Goal: Information Seeking & Learning: Learn about a topic

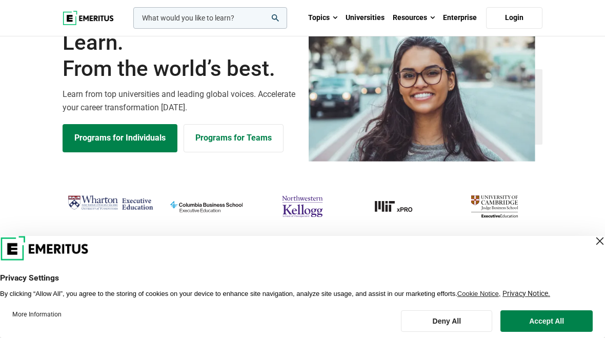
click at [117, 152] on link "Programs for Individuals" at bounding box center [120, 138] width 115 height 28
click at [565, 315] on button "Accept All" at bounding box center [546, 321] width 92 height 22
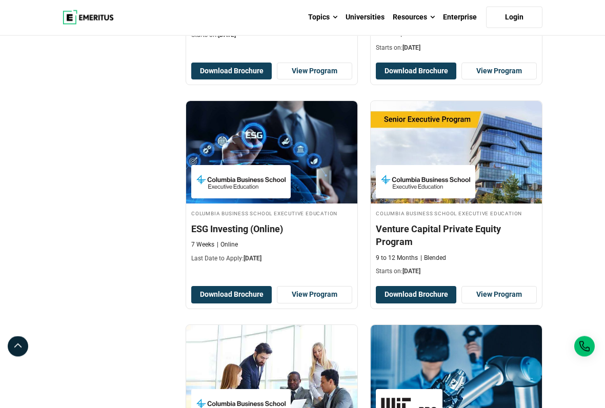
scroll to position [1393, 0]
click at [509, 303] on link "View Program" at bounding box center [498, 294] width 75 height 17
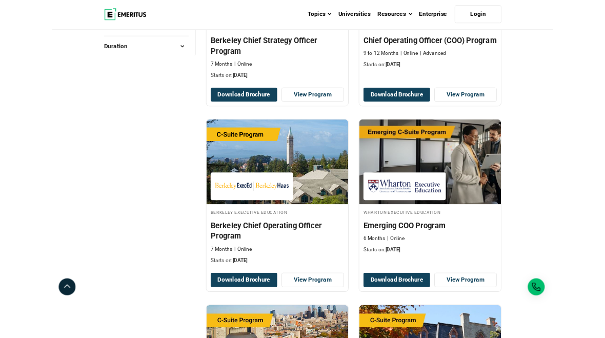
scroll to position [233, 0]
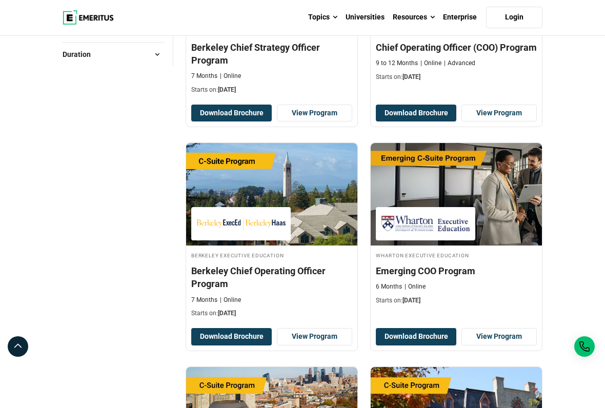
click at [489, 221] on img at bounding box center [456, 194] width 171 height 103
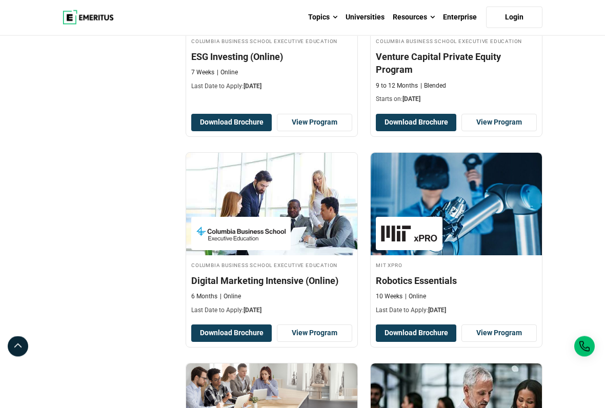
scroll to position [1566, 0]
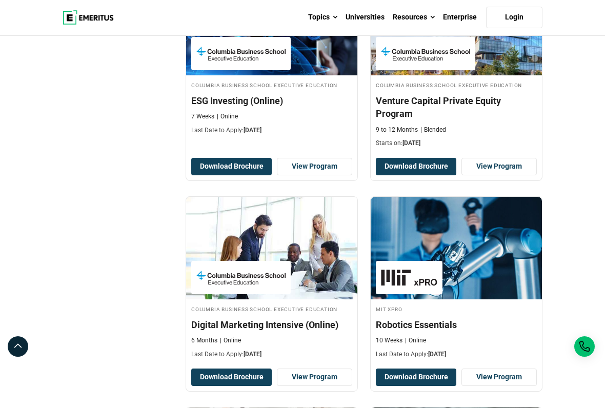
click at [505, 175] on link "View Program" at bounding box center [498, 166] width 75 height 17
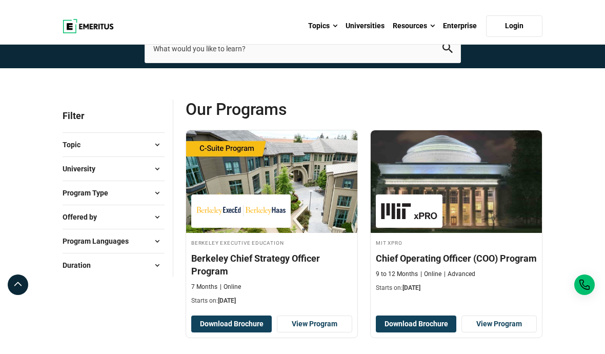
scroll to position [0, 0]
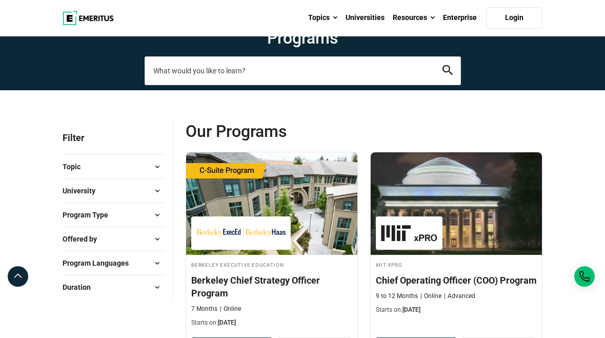
click at [331, 85] on input "search-page" at bounding box center [303, 70] width 316 height 29
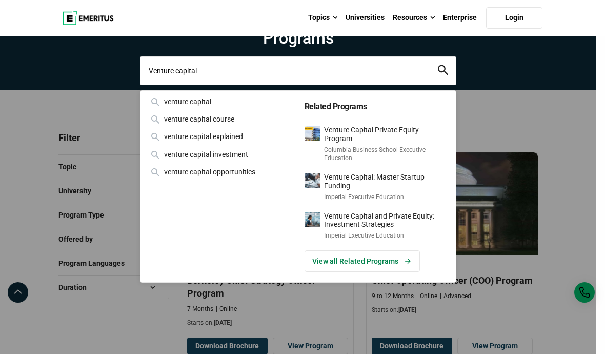
type input "Venture capital"
click at [441, 75] on icon "search" at bounding box center [443, 70] width 10 height 10
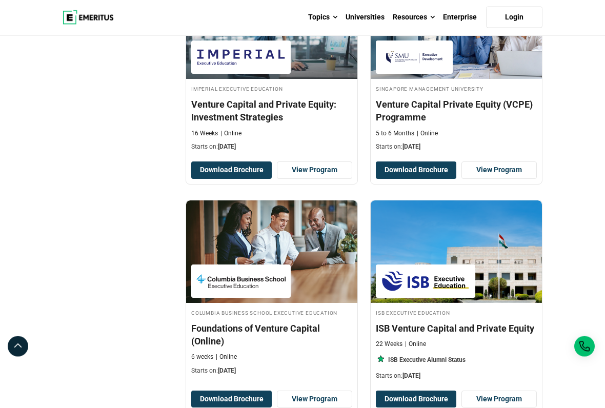
scroll to position [399, 0]
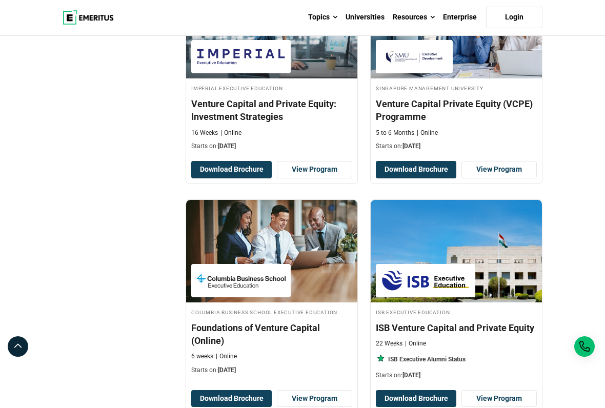
click at [508, 178] on link "View Program" at bounding box center [498, 169] width 75 height 17
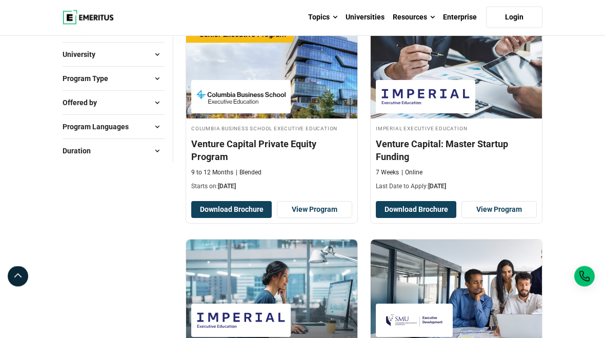
scroll to position [136, 0]
click at [502, 105] on img at bounding box center [456, 67] width 171 height 103
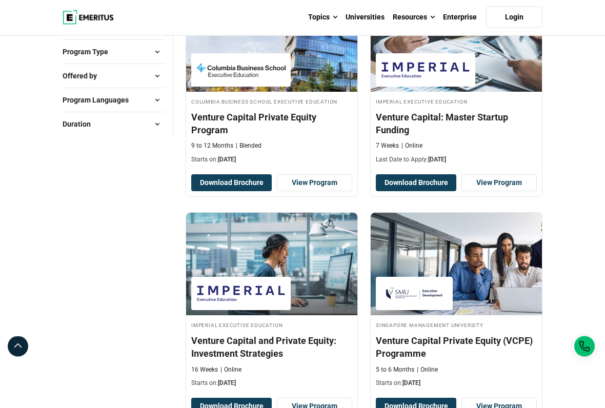
scroll to position [161, 0]
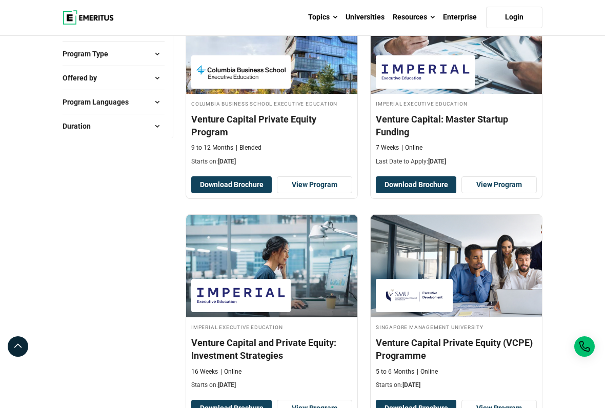
click at [322, 83] on img at bounding box center [271, 42] width 171 height 103
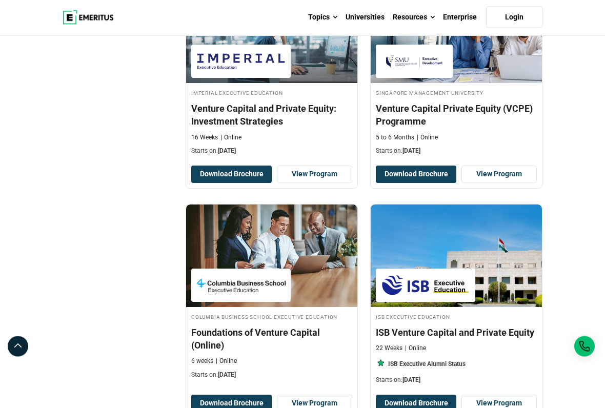
scroll to position [395, 0]
click at [335, 183] on link "View Program" at bounding box center [314, 174] width 75 height 17
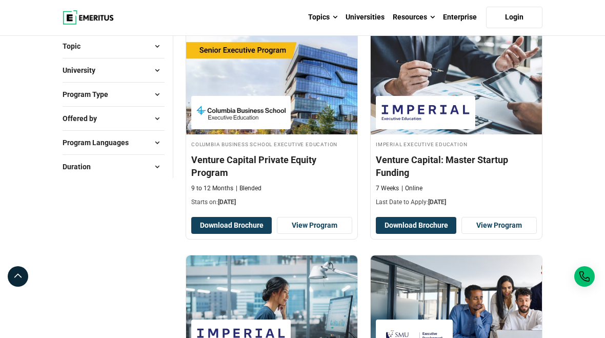
scroll to position [120, 0]
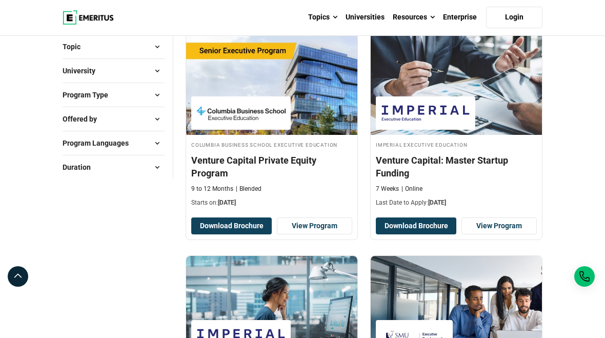
click at [508, 235] on link "View Program" at bounding box center [498, 225] width 75 height 17
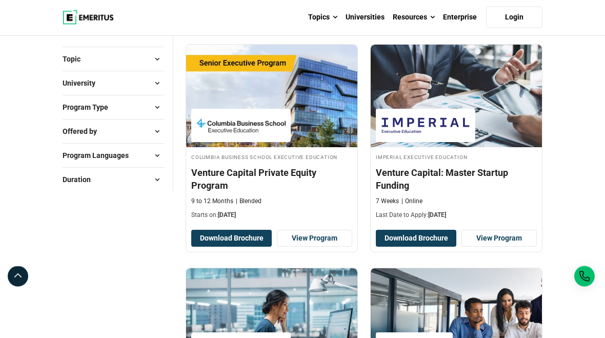
scroll to position [86, 0]
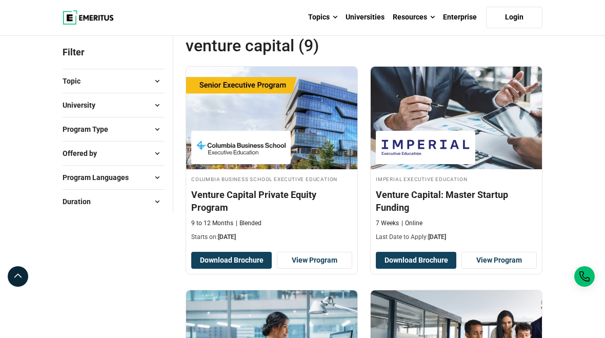
click at [88, 87] on span "Topic" at bounding box center [76, 80] width 26 height 11
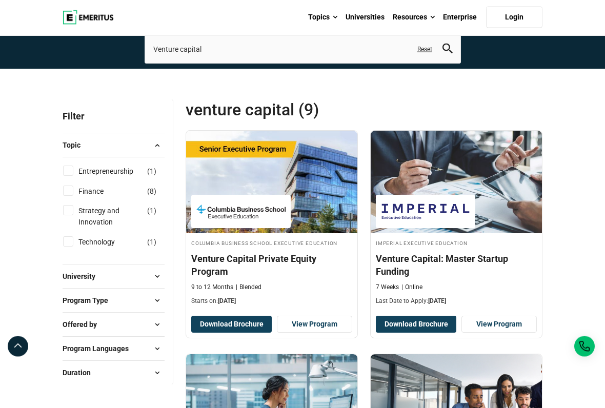
scroll to position [0, 0]
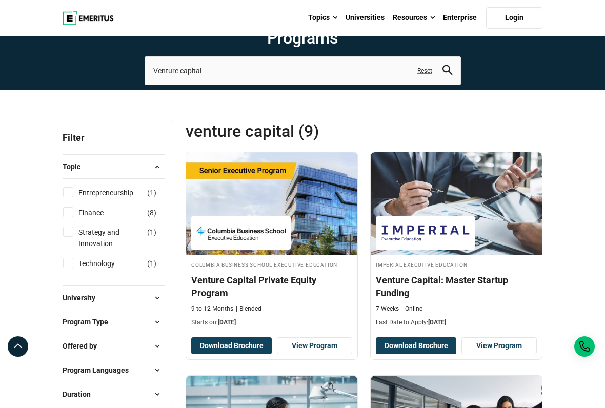
click at [421, 75] on link "Reset" at bounding box center [424, 70] width 15 height 9
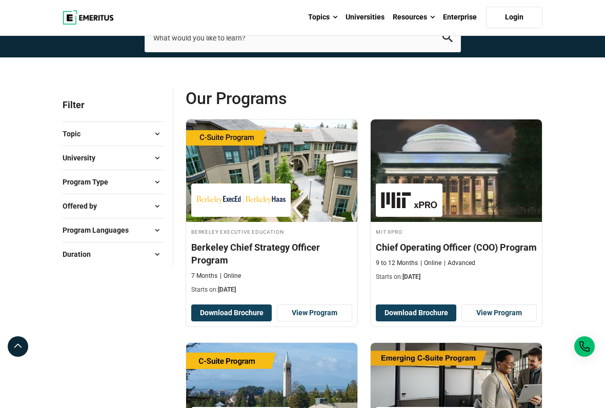
scroll to position [36, 0]
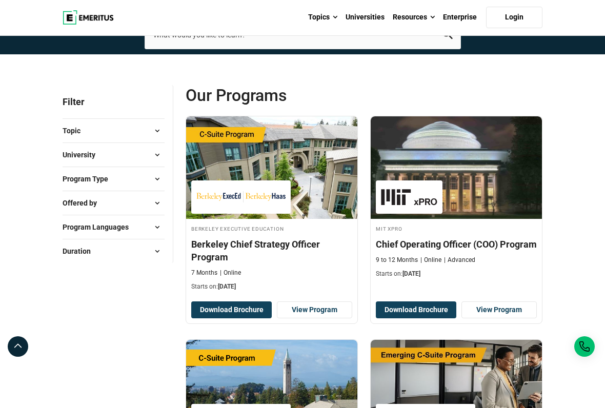
click at [74, 138] on button "Topic" at bounding box center [114, 130] width 102 height 15
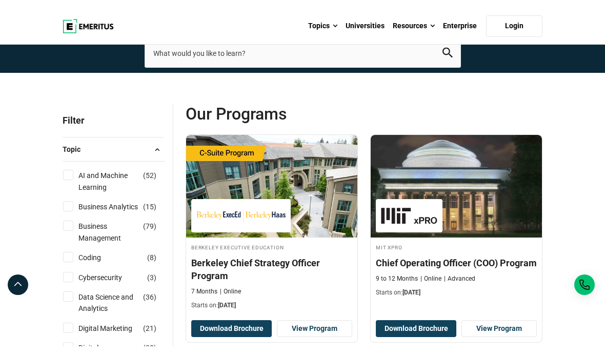
scroll to position [0, 0]
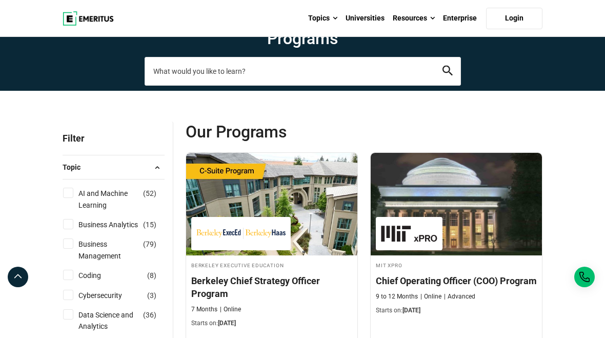
click at [318, 85] on input "search-page" at bounding box center [303, 70] width 316 height 29
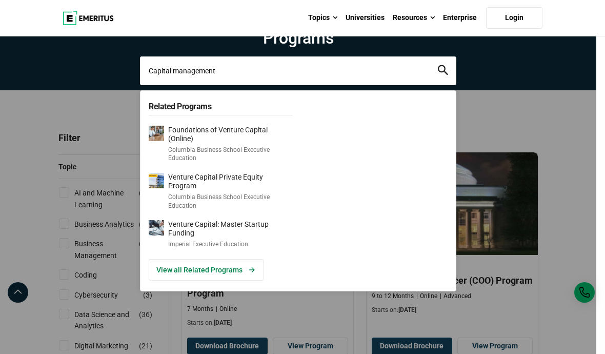
type input "Capital management"
click at [446, 75] on icon "search" at bounding box center [443, 70] width 10 height 10
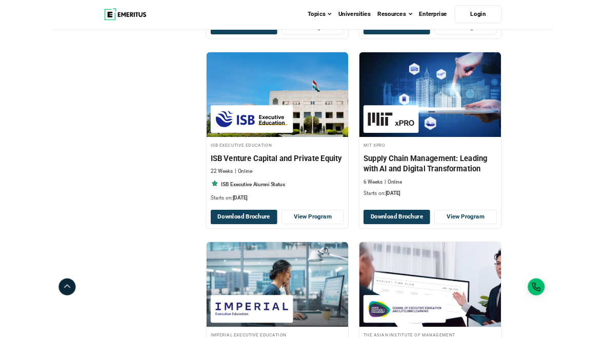
scroll to position [1261, 0]
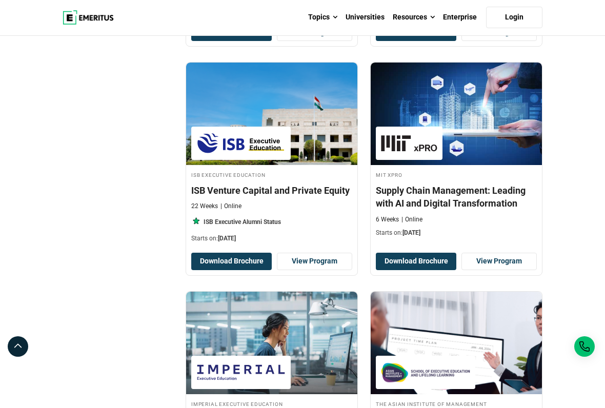
click at [322, 270] on link "View Program" at bounding box center [314, 261] width 75 height 17
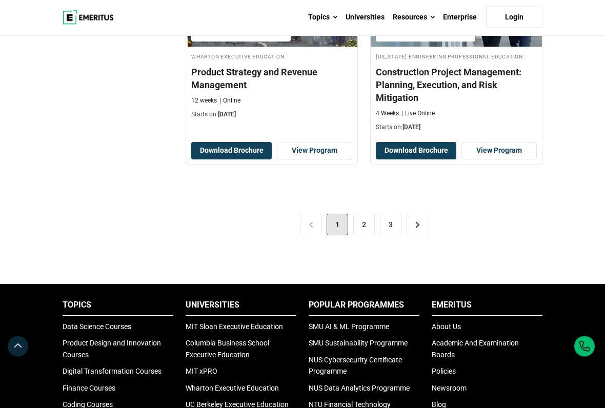
scroll to position [2301, 0]
click at [359, 235] on link "2" at bounding box center [364, 225] width 22 height 22
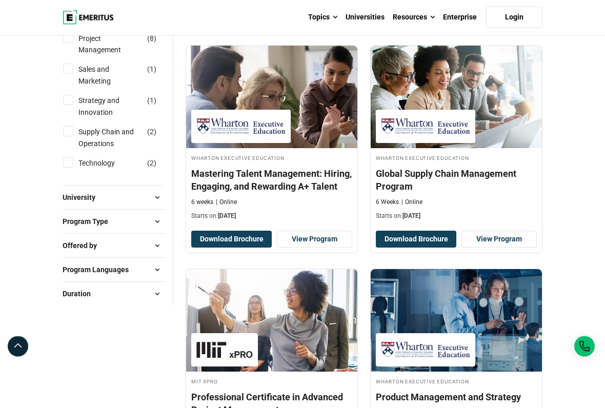
scroll to position [349, 0]
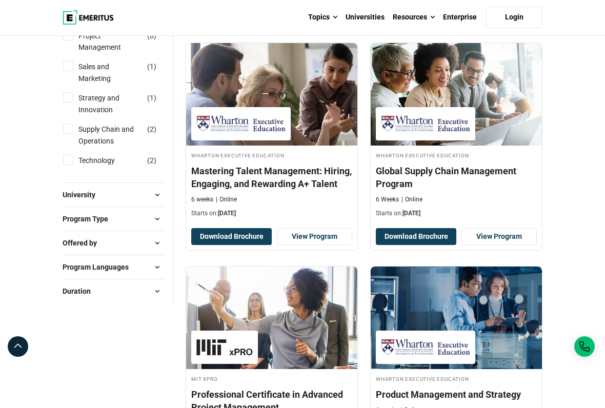
click at [491, 136] on img at bounding box center [456, 94] width 171 height 103
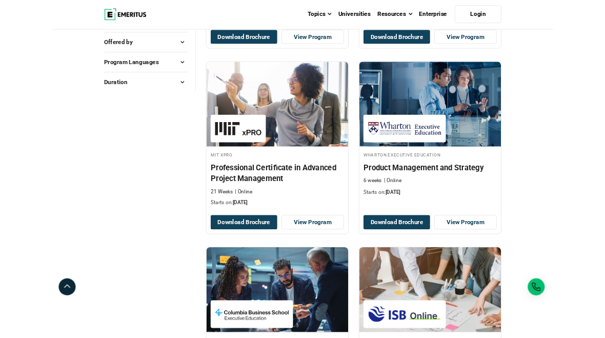
scroll to position [542, 0]
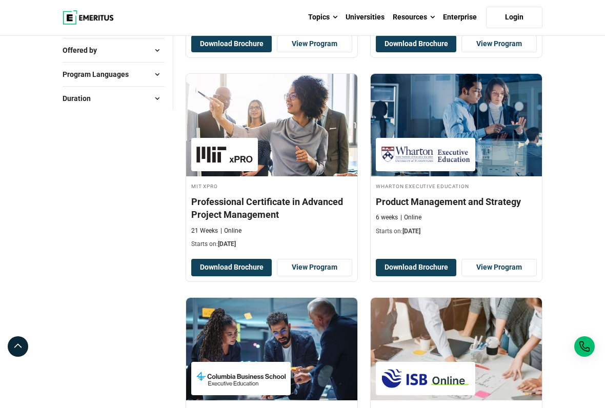
click at [320, 276] on link "View Program" at bounding box center [314, 267] width 75 height 17
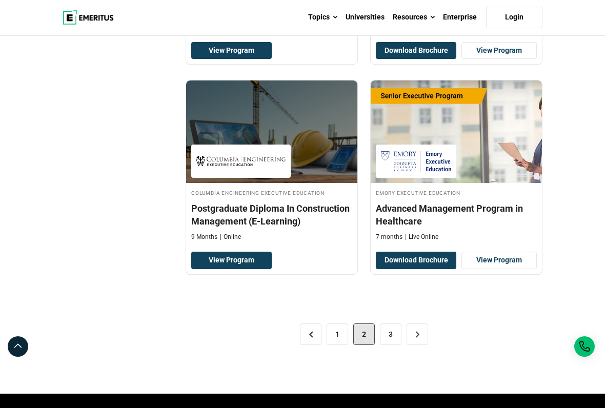
scroll to position [2094, 0]
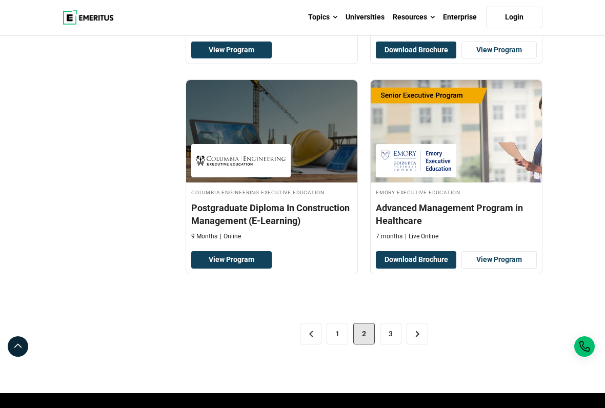
click at [392, 337] on link "3" at bounding box center [391, 334] width 22 height 22
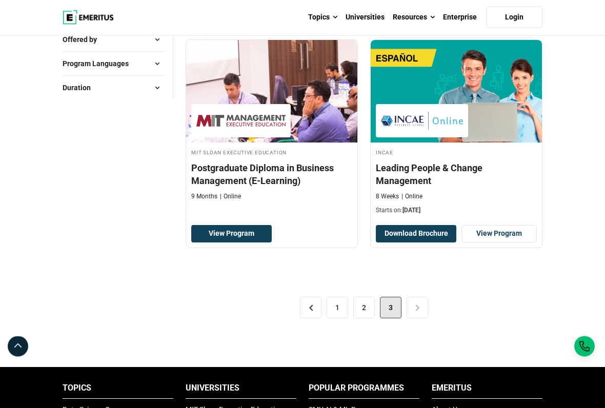
scroll to position [553, 0]
click at [421, 336] on div "< 1 2 3 >" at bounding box center [364, 307] width 357 height 57
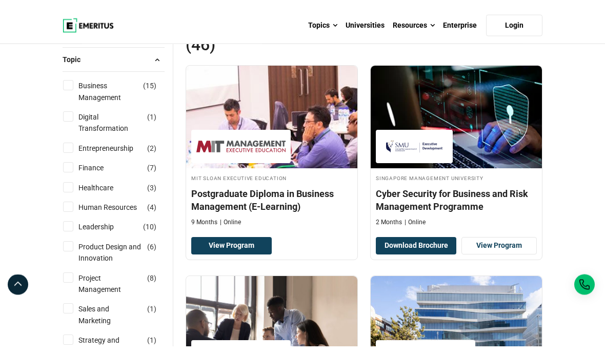
scroll to position [0, 0]
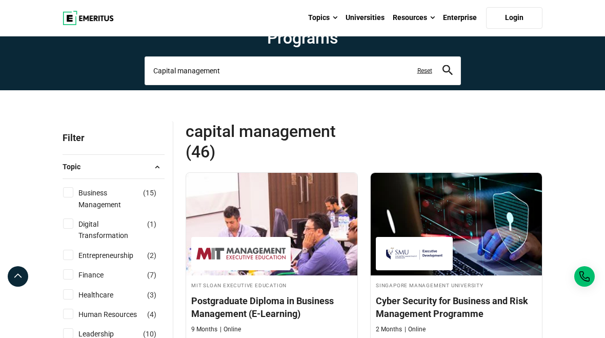
click at [363, 85] on input "Capital management" at bounding box center [303, 70] width 316 height 29
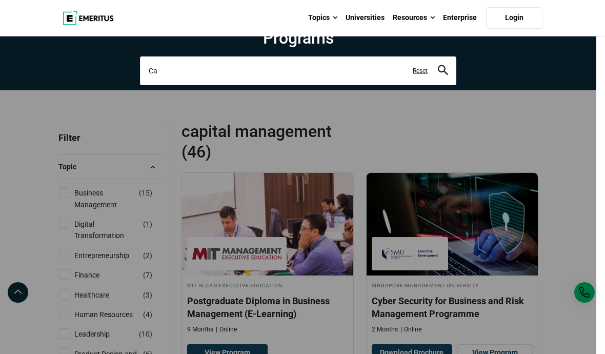
type input "C"
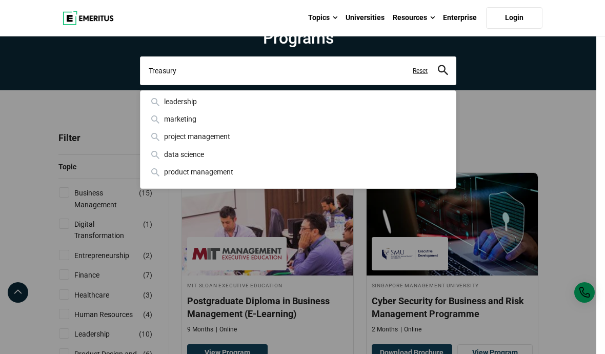
type input "Treasury"
click at [443, 75] on icon "search" at bounding box center [443, 70] width 10 height 10
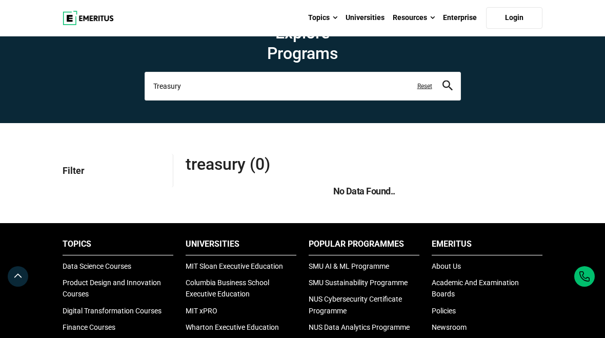
click at [339, 100] on input "Treasury" at bounding box center [303, 86] width 316 height 29
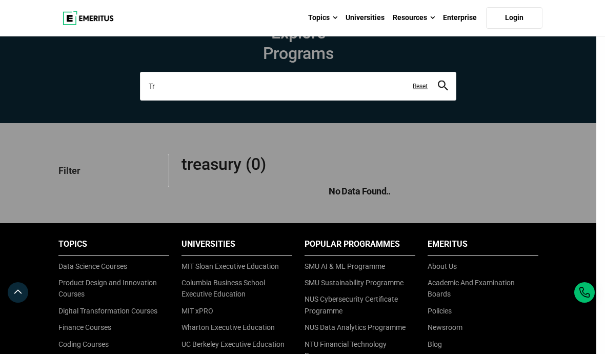
type input "T"
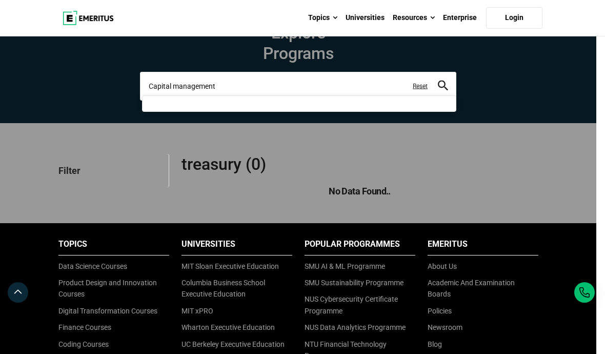
click at [449, 100] on input "Capital management" at bounding box center [298, 86] width 316 height 29
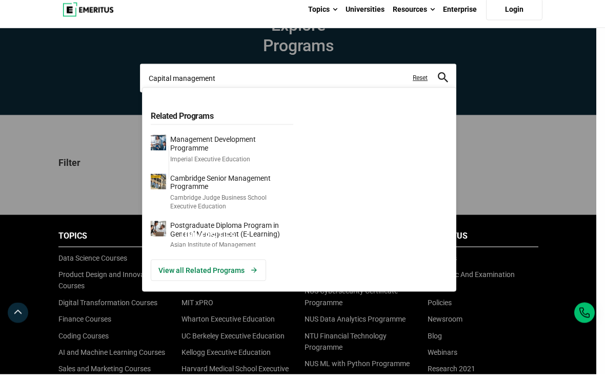
type input "Capital management"
click at [444, 92] on link "search" at bounding box center [443, 88] width 10 height 10
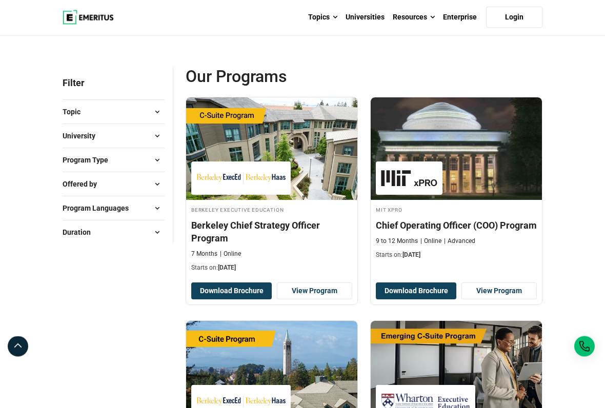
scroll to position [55, 0]
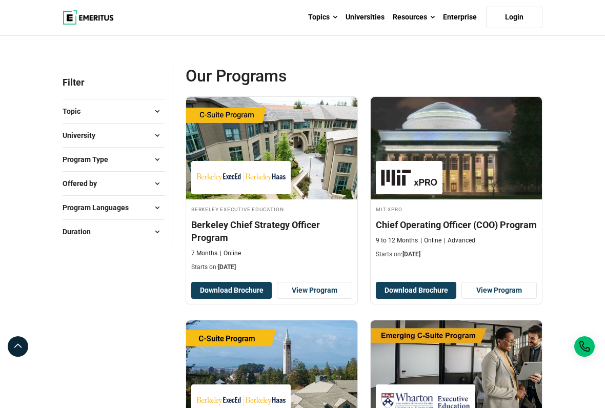
click at [508, 299] on link "View Program" at bounding box center [498, 290] width 75 height 17
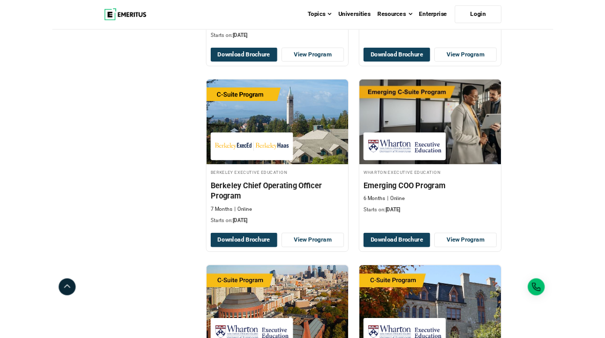
scroll to position [281, 0]
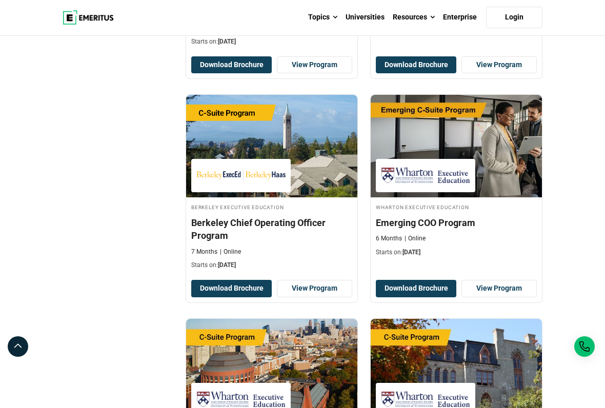
click at [512, 297] on link "View Program" at bounding box center [498, 288] width 75 height 17
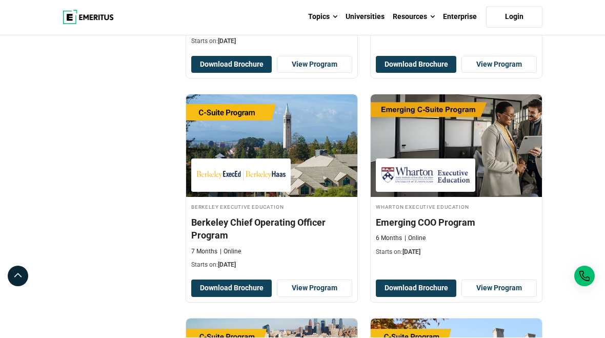
scroll to position [310, 0]
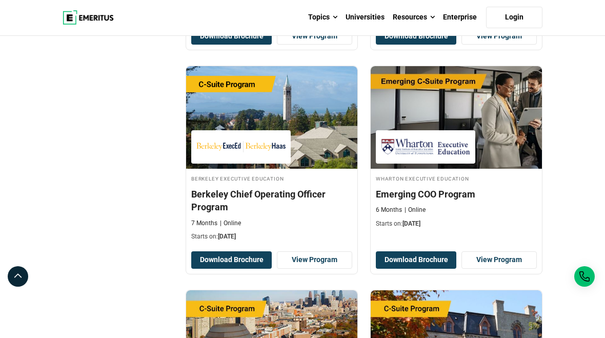
click at [315, 269] on link "View Program" at bounding box center [314, 259] width 75 height 17
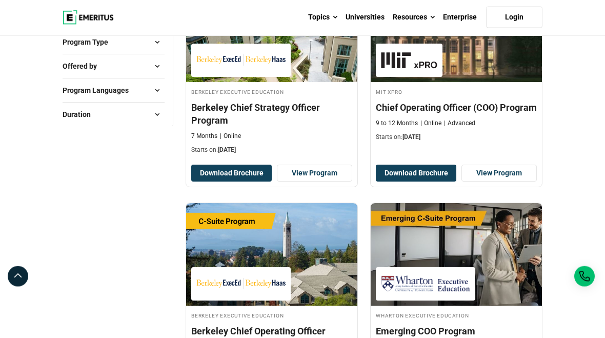
scroll to position [173, 0]
click at [516, 182] on link "View Program" at bounding box center [498, 173] width 75 height 17
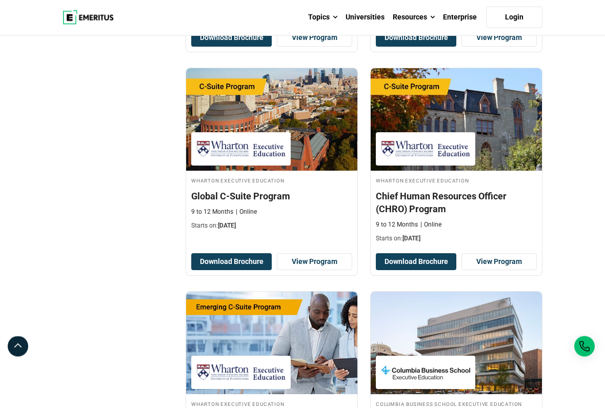
scroll to position [532, 0]
click at [314, 271] on link "View Program" at bounding box center [314, 261] width 75 height 17
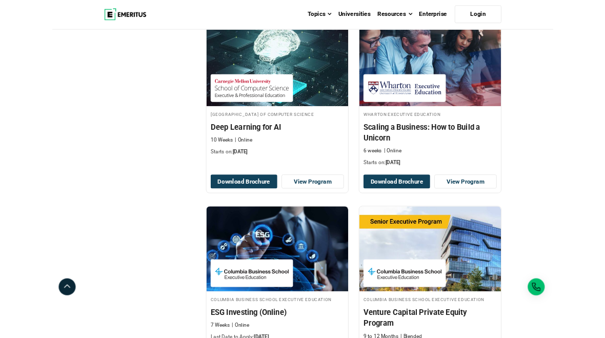
scroll to position [1247, 0]
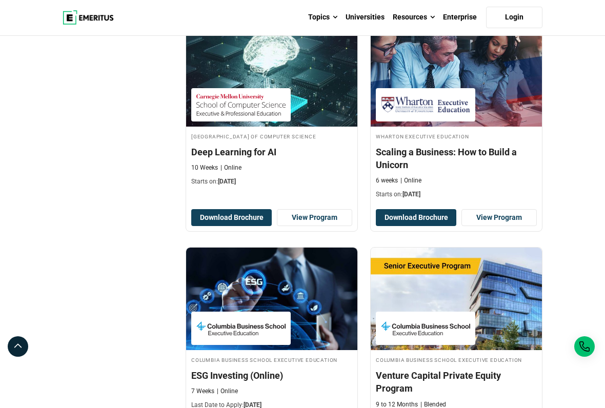
click at [516, 227] on link "View Program" at bounding box center [498, 217] width 75 height 17
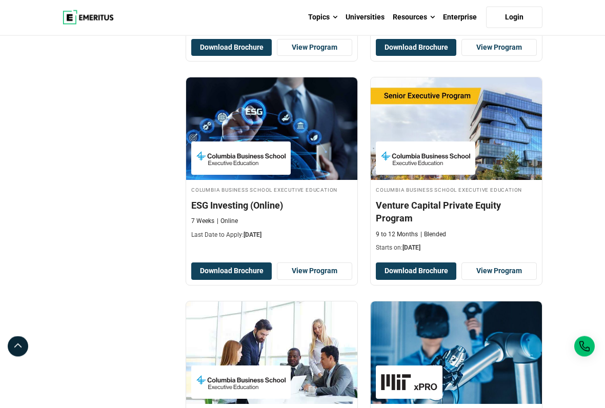
scroll to position [1418, 0]
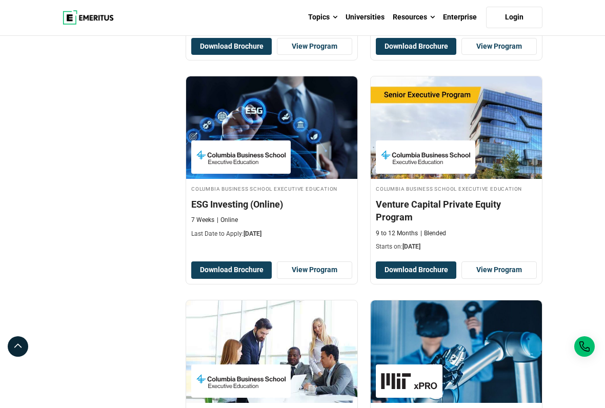
click at [321, 279] on link "View Program" at bounding box center [314, 269] width 75 height 17
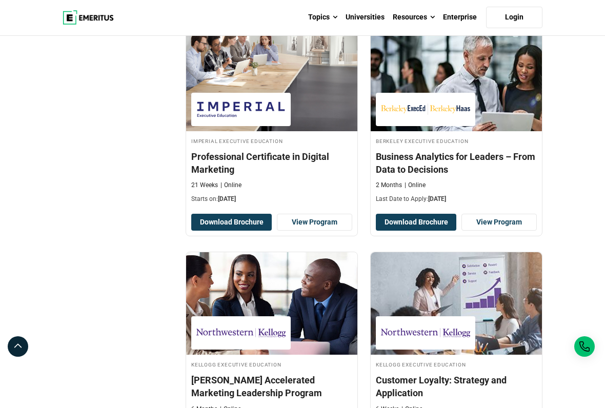
scroll to position [1901, 0]
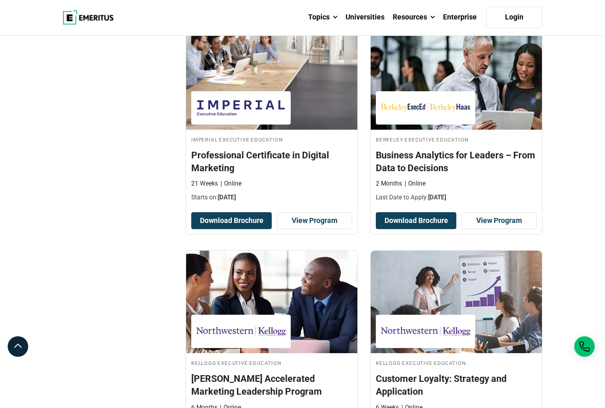
click at [503, 230] on link "View Program" at bounding box center [498, 220] width 75 height 17
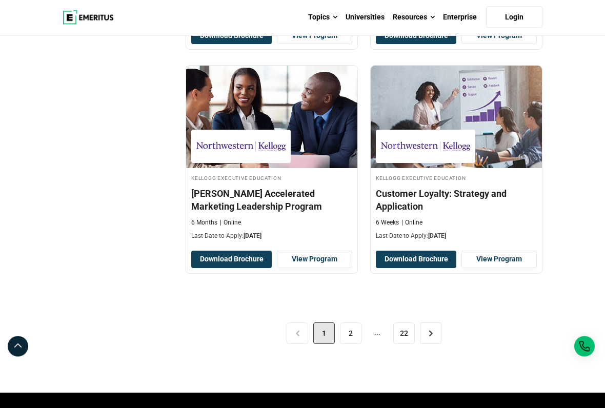
scroll to position [2088, 0]
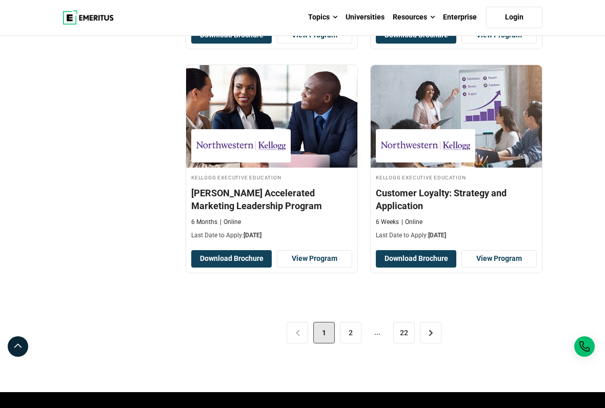
click at [346, 337] on link "2" at bounding box center [351, 333] width 22 height 22
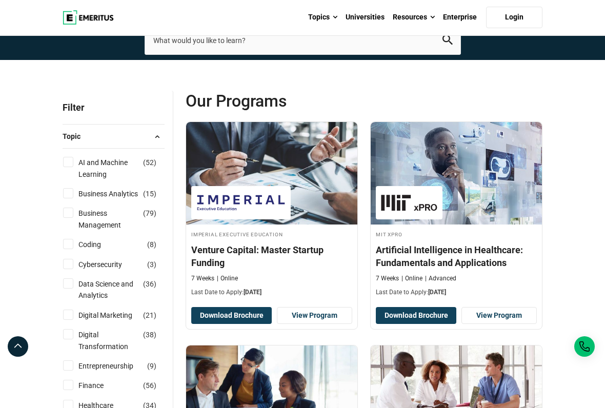
scroll to position [31, 0]
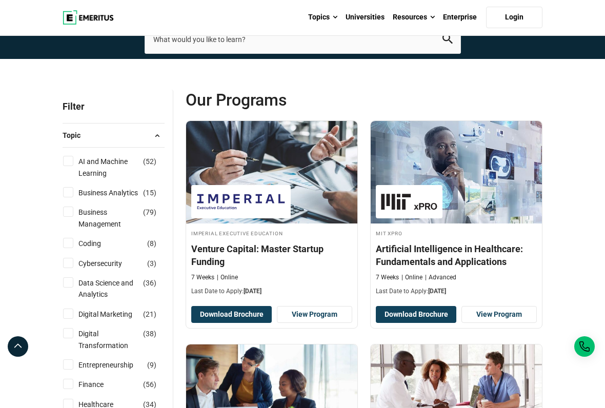
click at [310, 268] on h4 "Venture Capital: Master Startup Funding" at bounding box center [271, 255] width 161 height 26
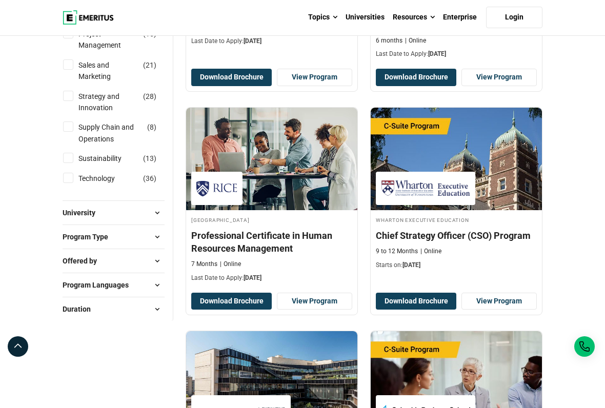
scroll to position [495, 0]
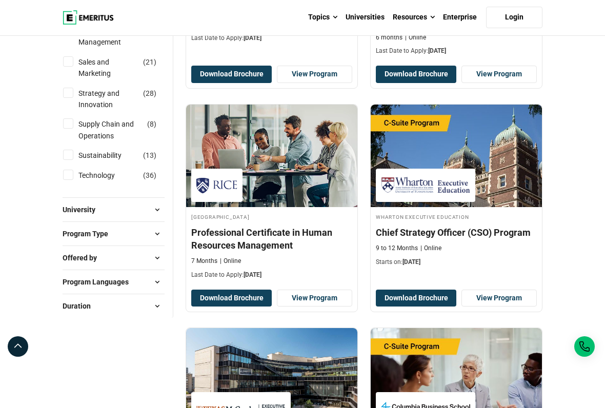
click at [504, 307] on link "View Program" at bounding box center [498, 298] width 75 height 17
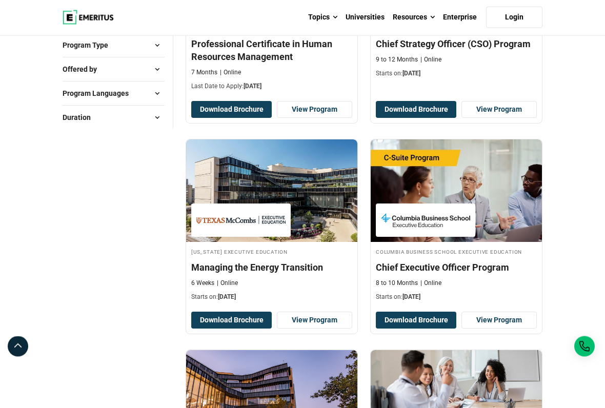
scroll to position [684, 0]
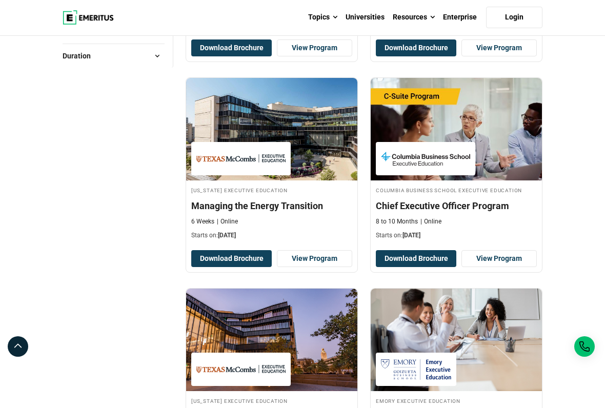
click at [513, 268] on link "View Program" at bounding box center [498, 258] width 75 height 17
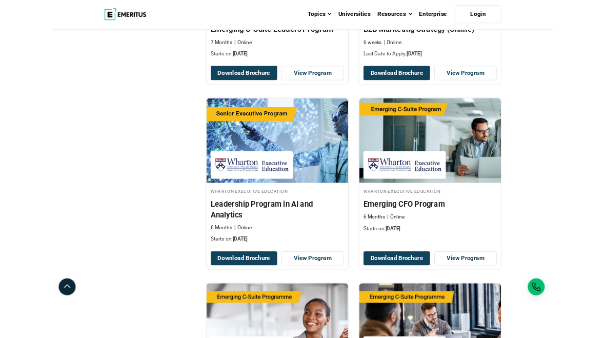
scroll to position [1338, 0]
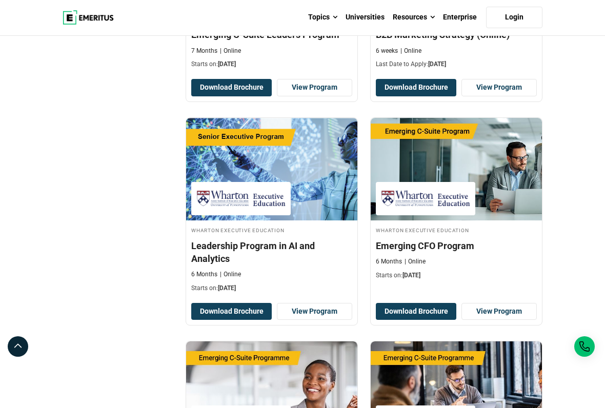
click at [501, 320] on link "View Program" at bounding box center [498, 311] width 75 height 17
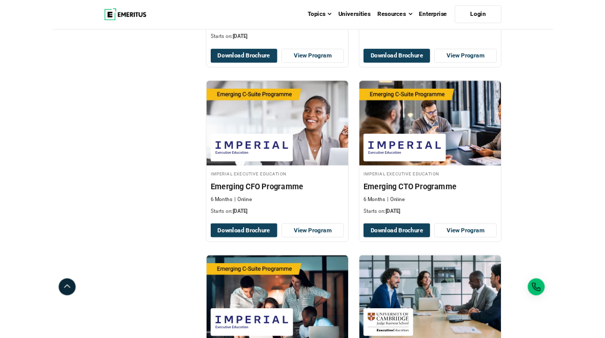
scroll to position [1583, 0]
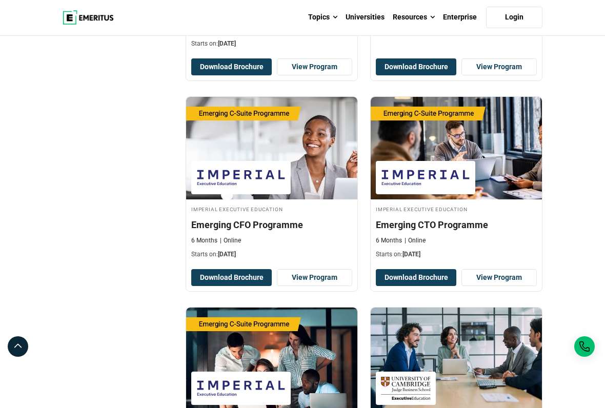
click at [319, 287] on link "View Program" at bounding box center [314, 277] width 75 height 17
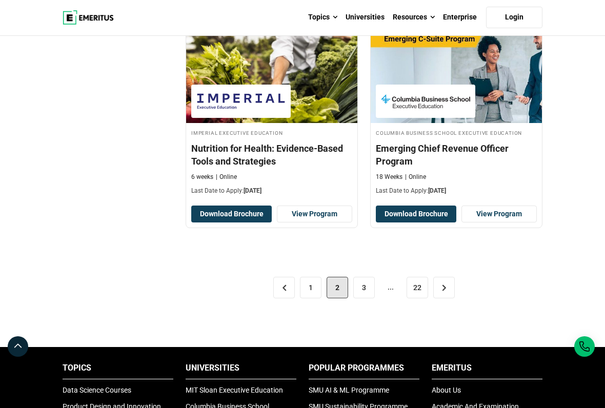
scroll to position [2119, 0]
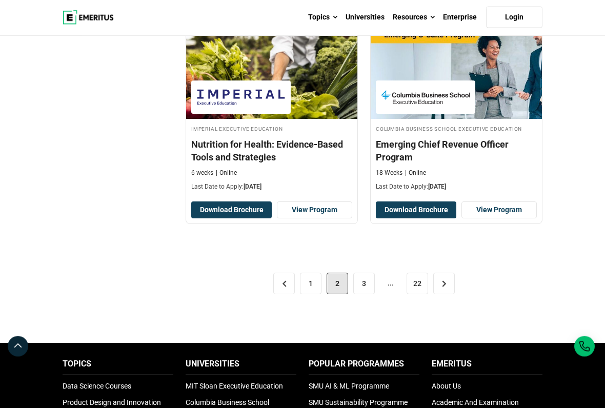
click at [365, 295] on link "3" at bounding box center [364, 284] width 22 height 22
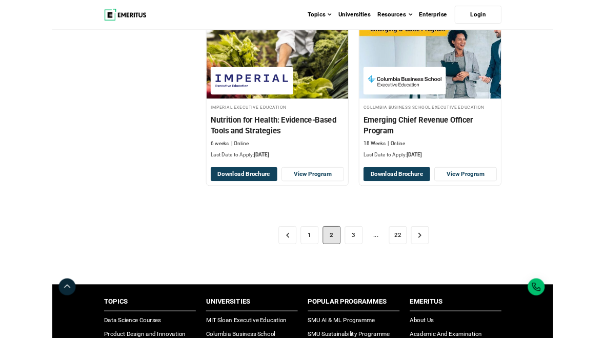
scroll to position [2148, 0]
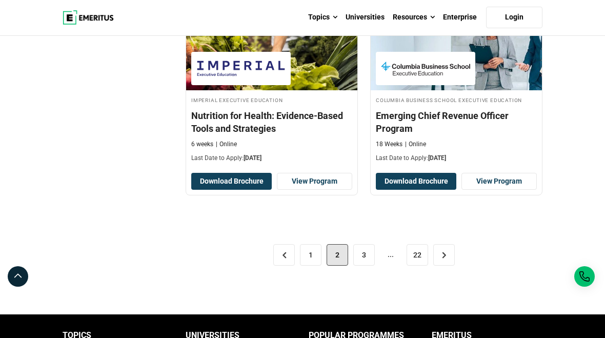
click at [507, 190] on link "View Program" at bounding box center [498, 181] width 75 height 17
click at [363, 266] on link "3" at bounding box center [364, 255] width 22 height 22
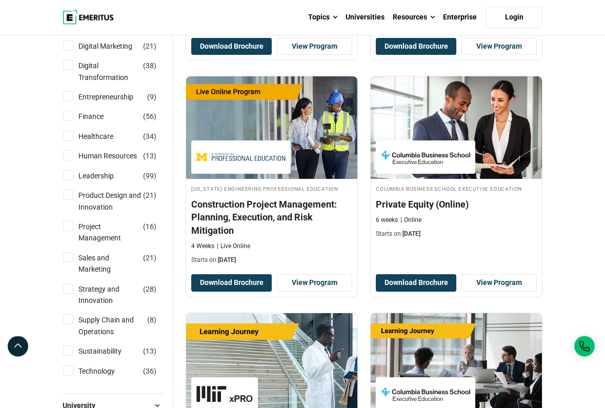
scroll to position [311, 0]
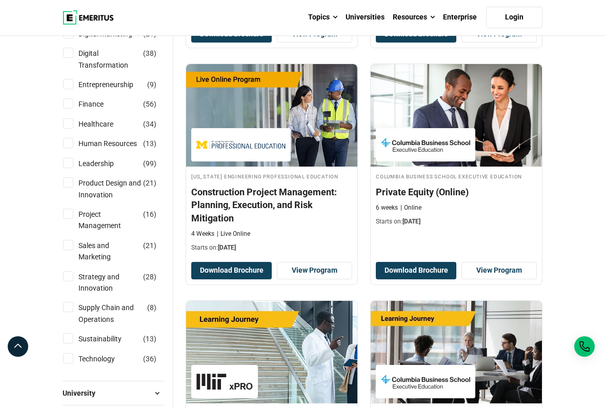
click at [490, 279] on link "View Program" at bounding box center [498, 270] width 75 height 17
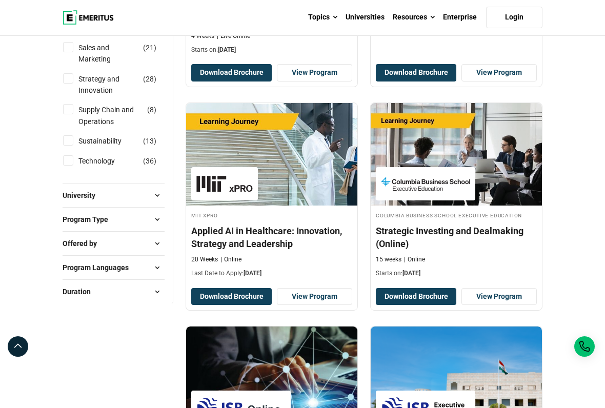
scroll to position [511, 0]
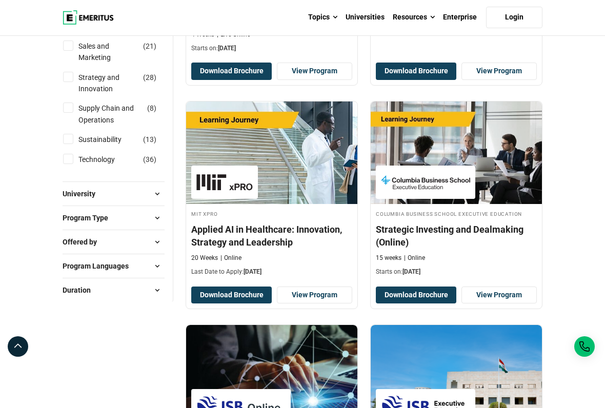
click at [414, 249] on h4 "Strategic Investing and Dealmaking (Online)" at bounding box center [456, 236] width 161 height 26
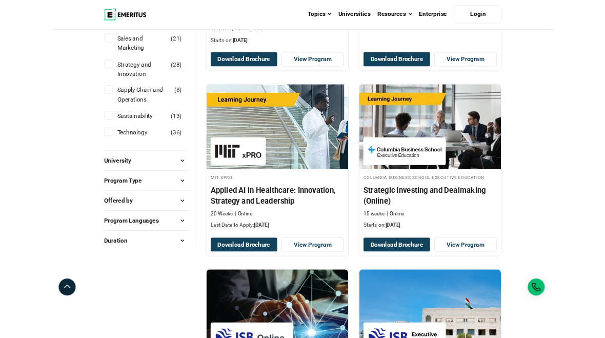
scroll to position [540, 0]
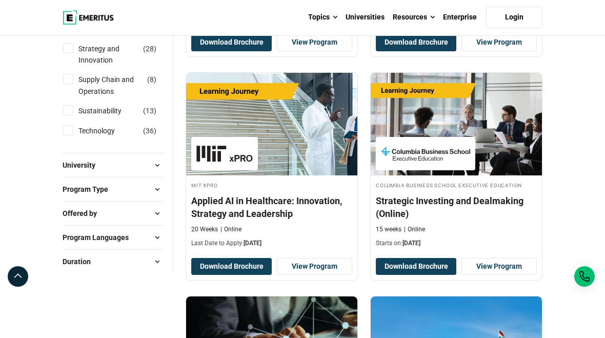
click at [422, 220] on h4 "Strategic Investing and Dealmaking (Online)" at bounding box center [456, 207] width 161 height 26
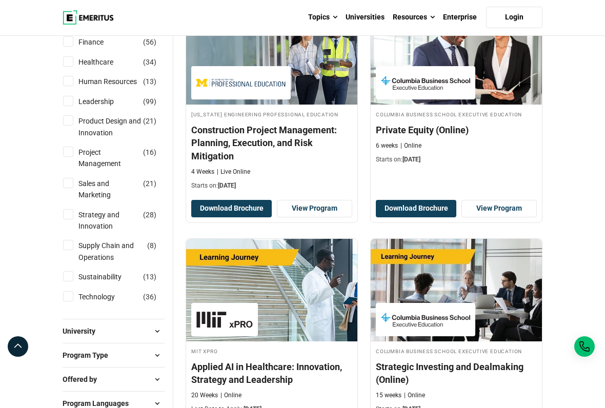
click at [405, 164] on div "Columbia Business School Executive Education Private Equity (Online) 6 weeks On…" at bounding box center [456, 137] width 171 height 54
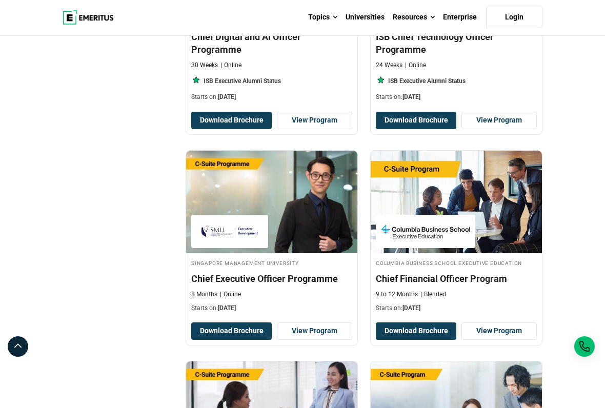
scroll to position [1158, 0]
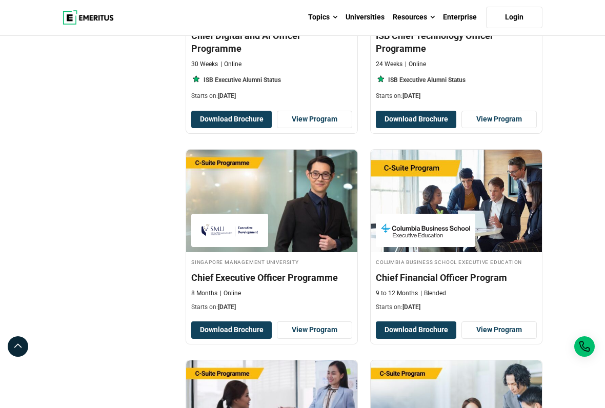
click at [497, 337] on link "View Program" at bounding box center [498, 329] width 75 height 17
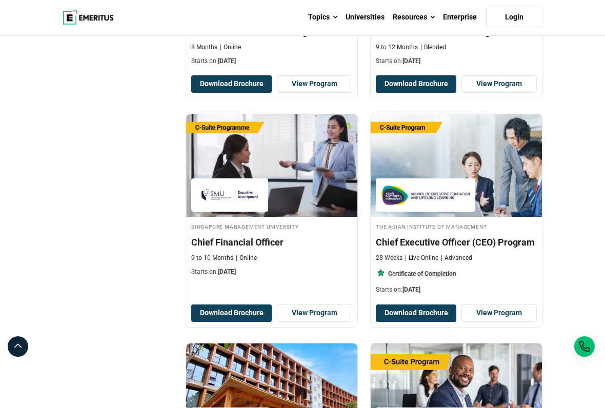
scroll to position [1410, 0]
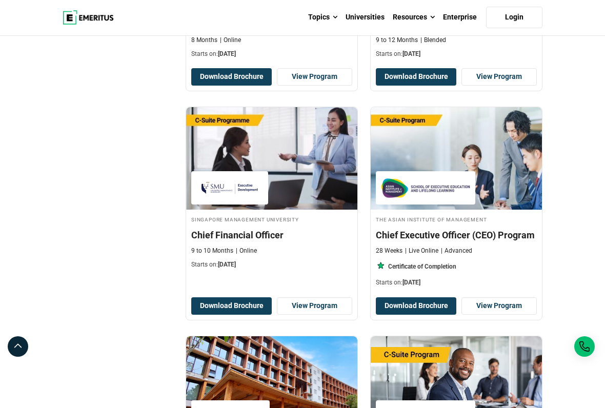
click at [309, 315] on link "View Program" at bounding box center [314, 305] width 75 height 17
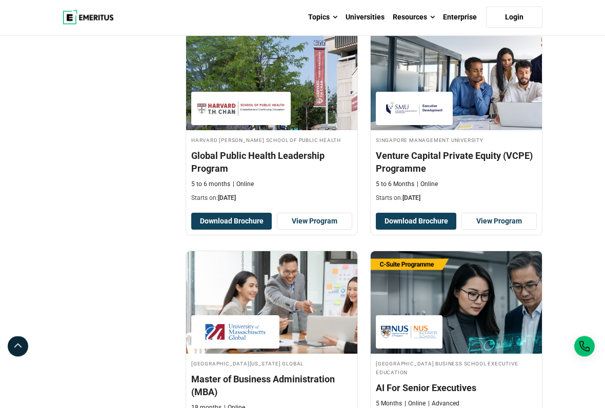
scroll to position [1944, 0]
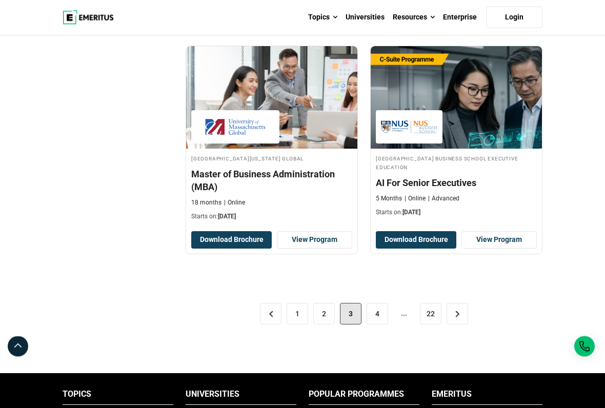
scroll to position [2148, 0]
click at [376, 325] on link "4" at bounding box center [378, 314] width 22 height 22
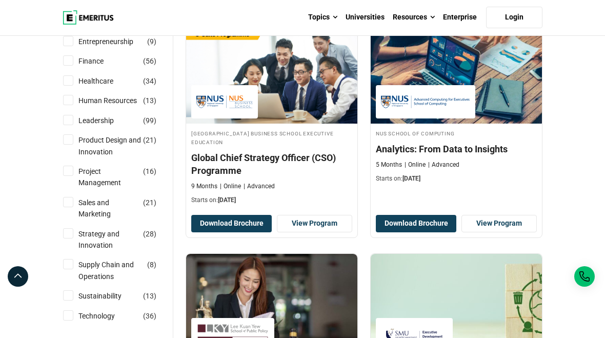
scroll to position [354, 0]
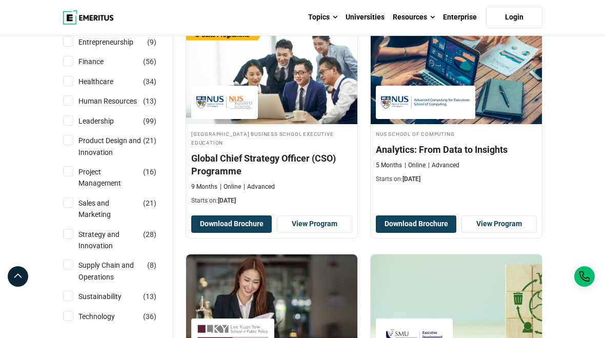
click at [324, 233] on link "View Program" at bounding box center [314, 223] width 75 height 17
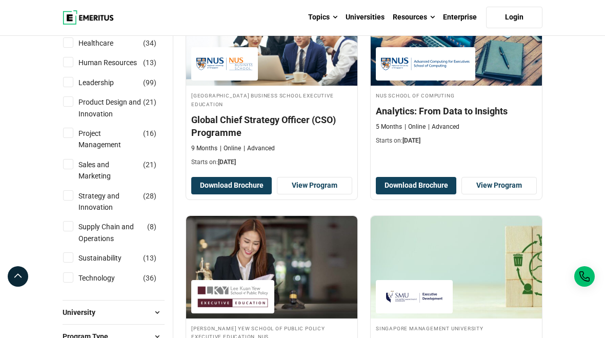
scroll to position [392, 0]
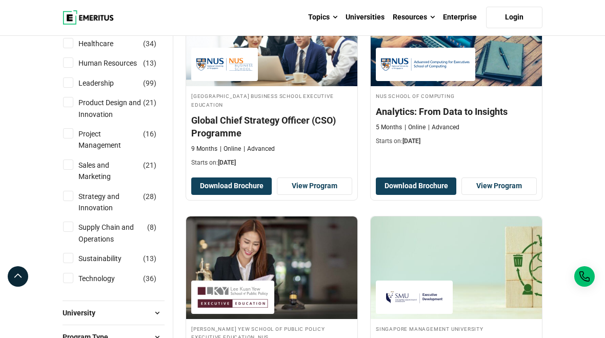
click at [334, 195] on link "View Program" at bounding box center [314, 185] width 75 height 17
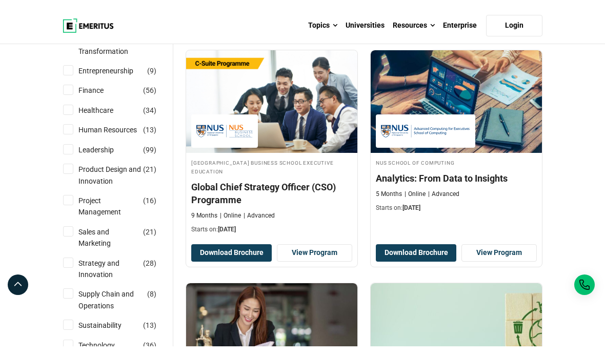
scroll to position [0, 0]
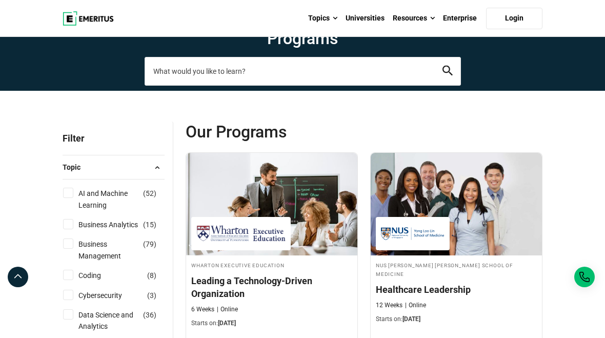
click at [286, 85] on input "search-page" at bounding box center [303, 70] width 316 height 29
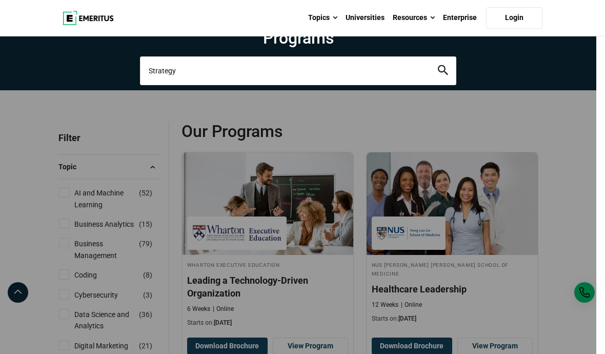
type input "Strategy"
click at [442, 75] on icon "search" at bounding box center [443, 70] width 10 height 10
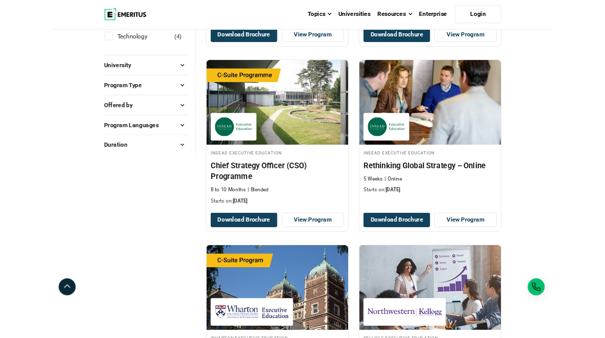
scroll to position [544, 0]
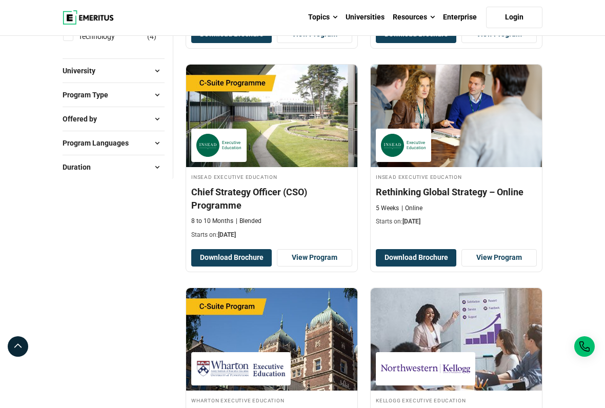
click at [324, 267] on link "View Program" at bounding box center [314, 257] width 75 height 17
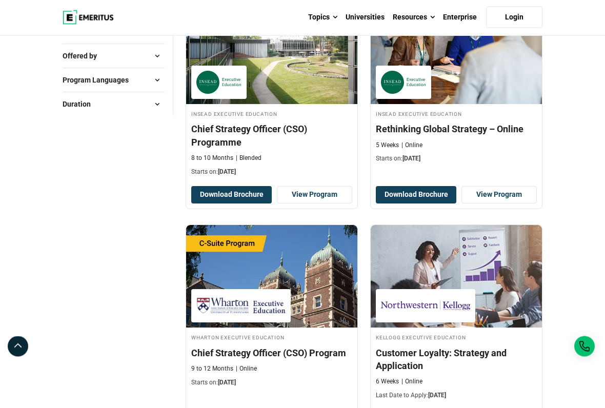
scroll to position [609, 0]
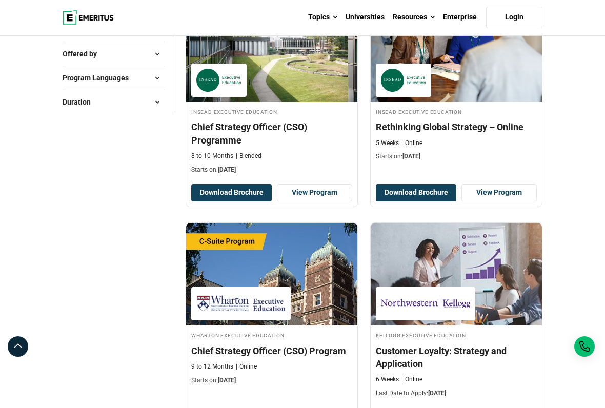
click at [490, 201] on link "View Program" at bounding box center [498, 192] width 75 height 17
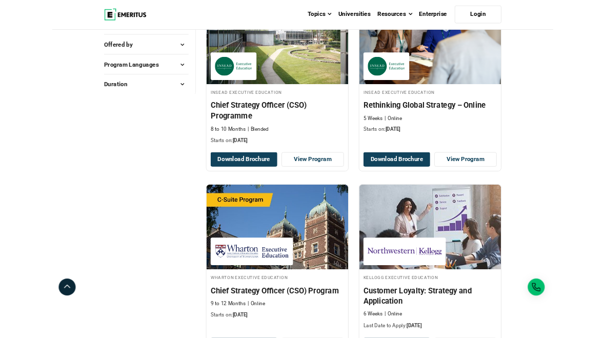
scroll to position [638, 0]
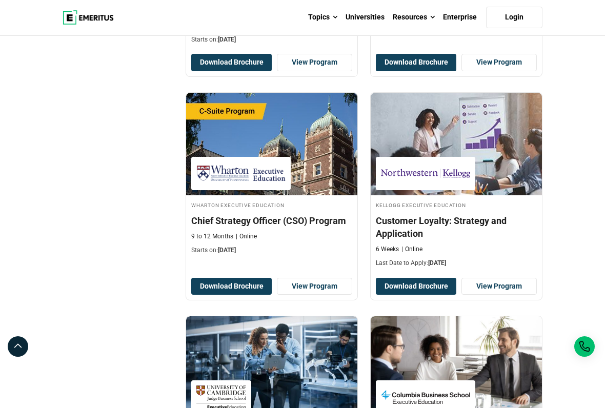
click at [312, 295] on link "View Program" at bounding box center [314, 286] width 75 height 17
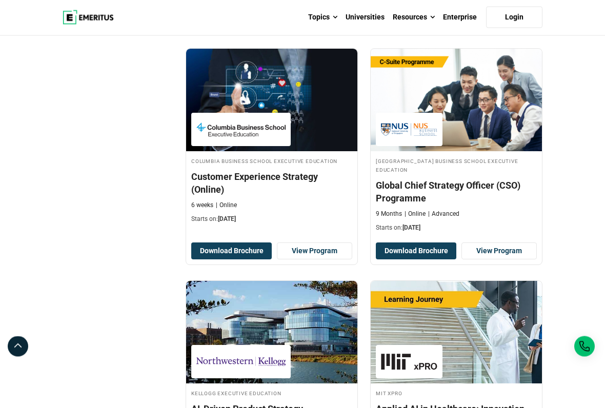
scroll to position [1464, 0]
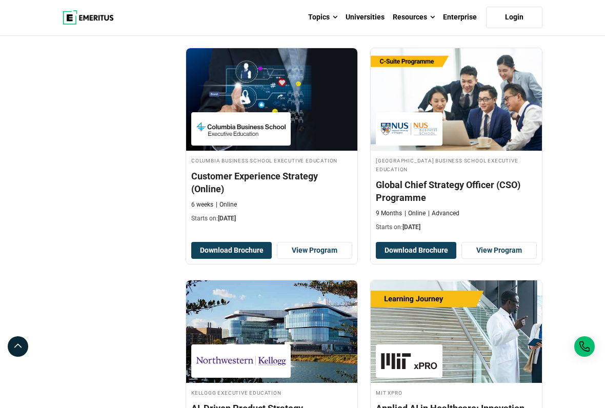
click at [502, 259] on link "View Program" at bounding box center [498, 250] width 75 height 17
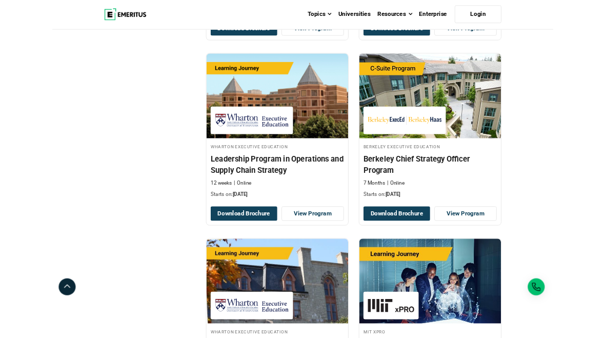
scroll to position [1904, 0]
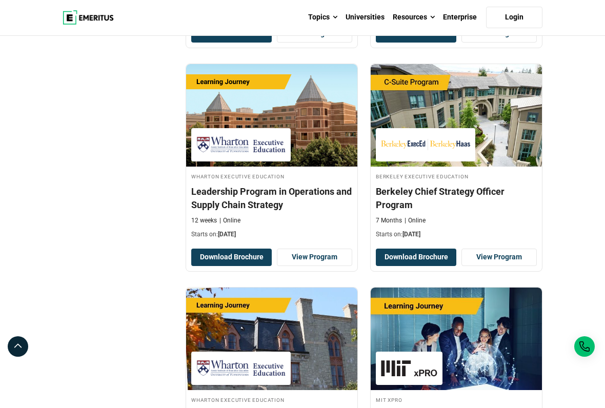
click at [316, 266] on link "View Program" at bounding box center [314, 257] width 75 height 17
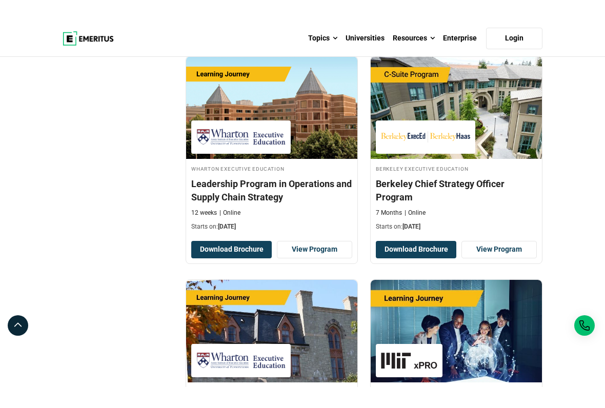
scroll to position [1942, 0]
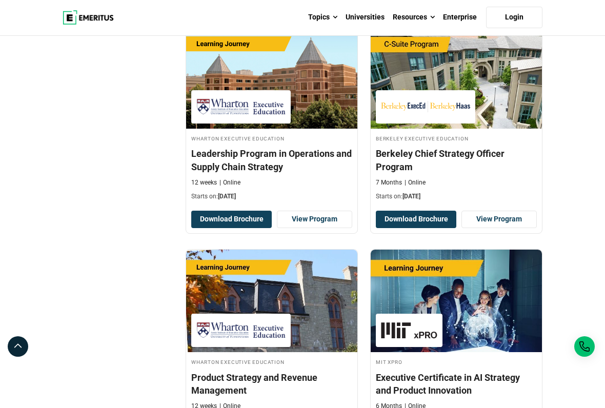
click at [511, 228] on link "View Program" at bounding box center [498, 219] width 75 height 17
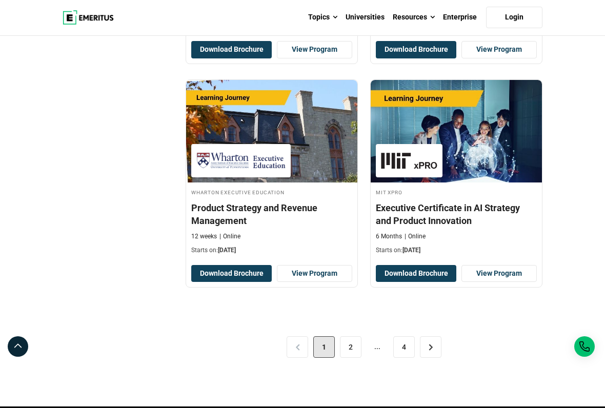
scroll to position [2153, 0]
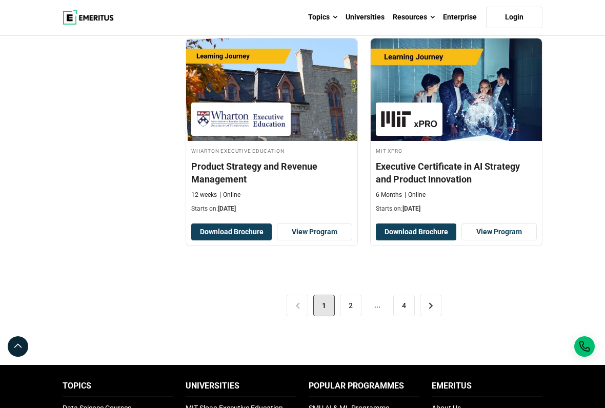
click at [349, 316] on link "2" at bounding box center [351, 306] width 22 height 22
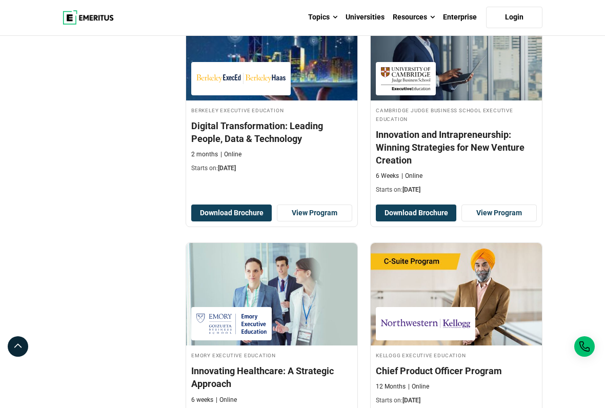
scroll to position [1240, 0]
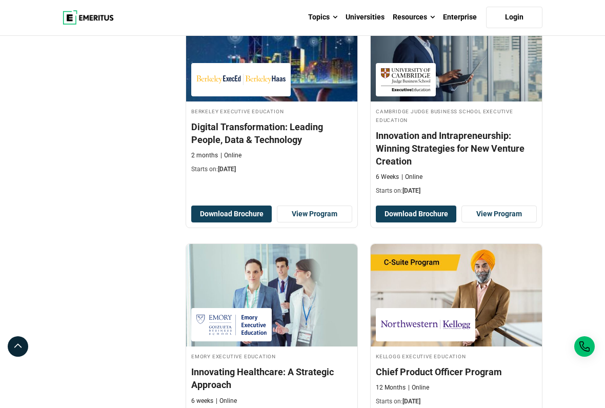
click at [502, 223] on link "View Program" at bounding box center [498, 214] width 75 height 17
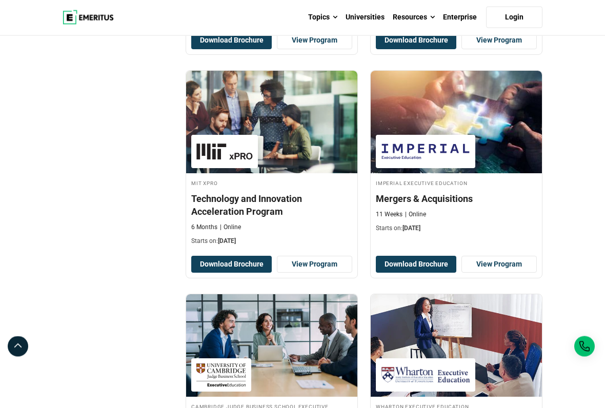
scroll to position [1637, 0]
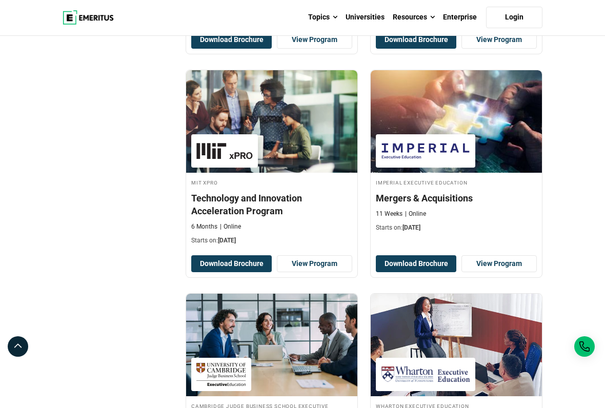
click at [507, 160] on img at bounding box center [456, 121] width 171 height 103
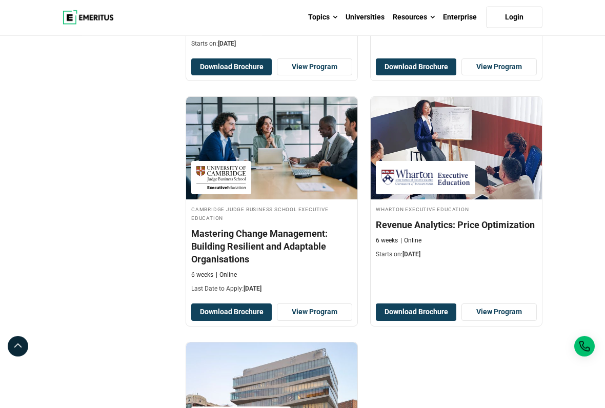
scroll to position [1835, 0]
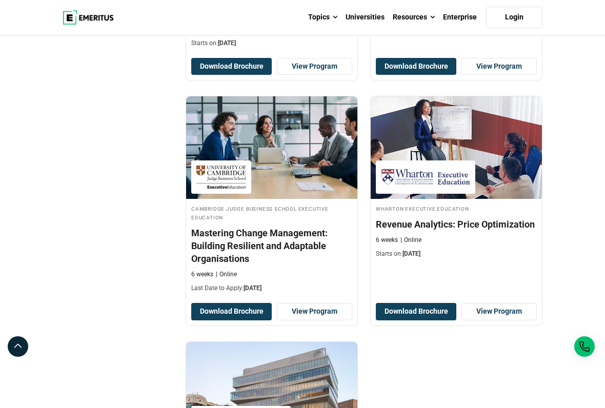
click at [501, 231] on h4 "Revenue Analytics: Price Optimization" at bounding box center [456, 224] width 161 height 13
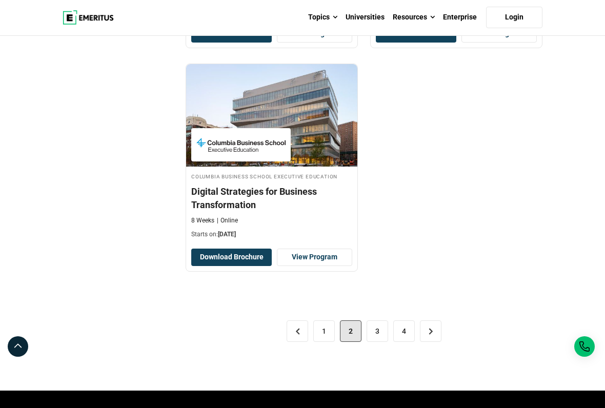
scroll to position [2113, 0]
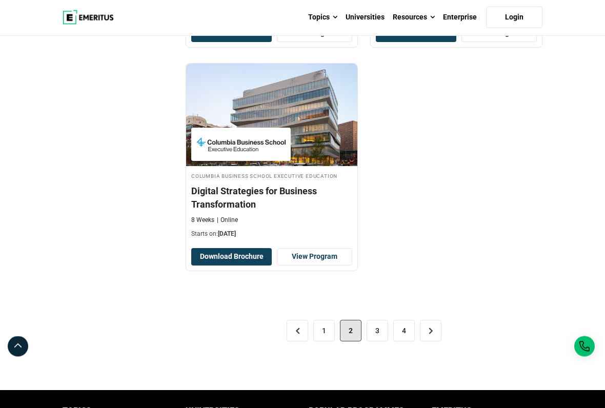
click at [374, 337] on link "3" at bounding box center [378, 331] width 22 height 22
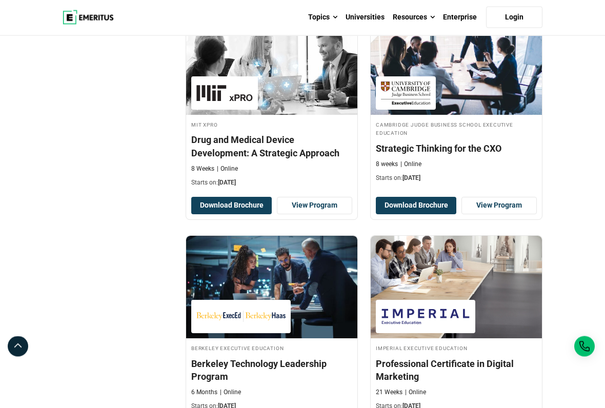
scroll to position [1924, 0]
click at [510, 214] on link "View Program" at bounding box center [498, 205] width 75 height 17
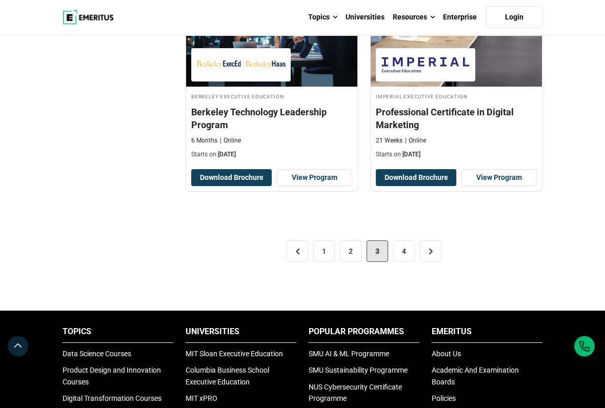
scroll to position [2176, 0]
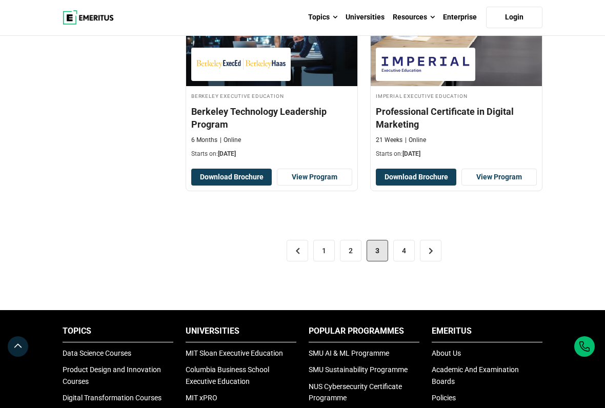
click at [324, 261] on link "1" at bounding box center [324, 251] width 22 height 22
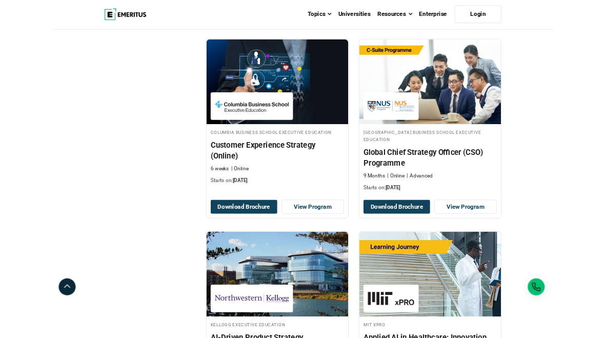
scroll to position [1465, 0]
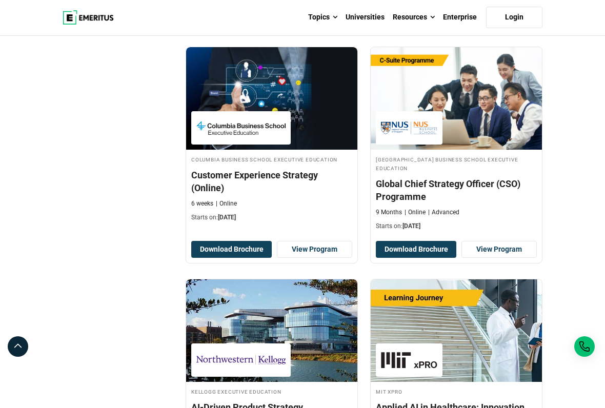
click at [499, 258] on link "View Program" at bounding box center [498, 249] width 75 height 17
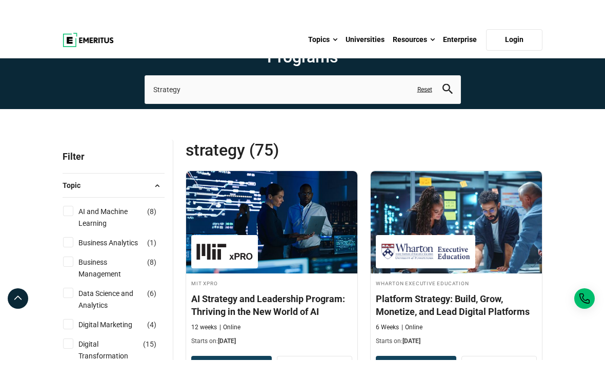
scroll to position [0, 0]
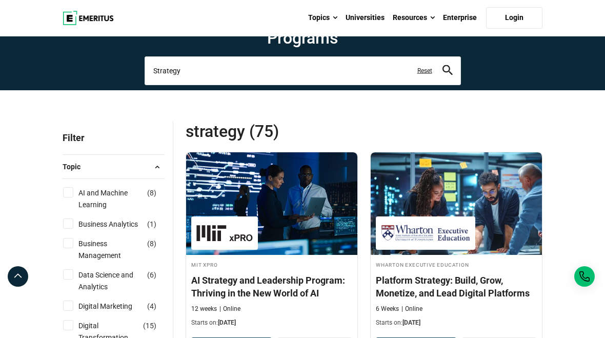
click at [317, 85] on input "Strategy" at bounding box center [303, 70] width 316 height 29
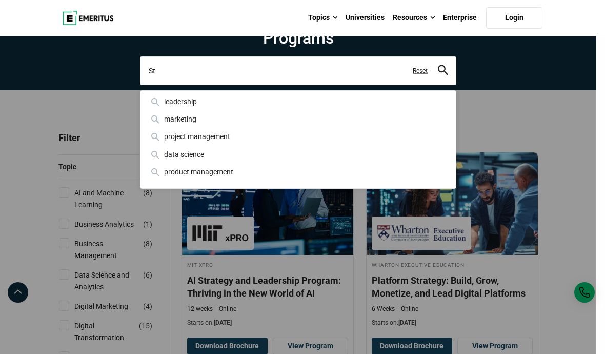
type input "S"
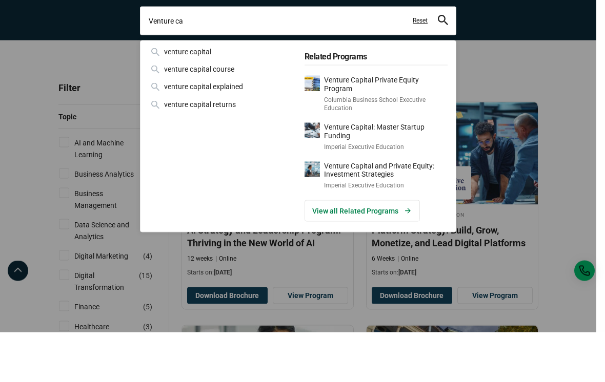
type input "Venture ca"
click at [222, 96] on div "venture capital" at bounding box center [221, 101] width 144 height 11
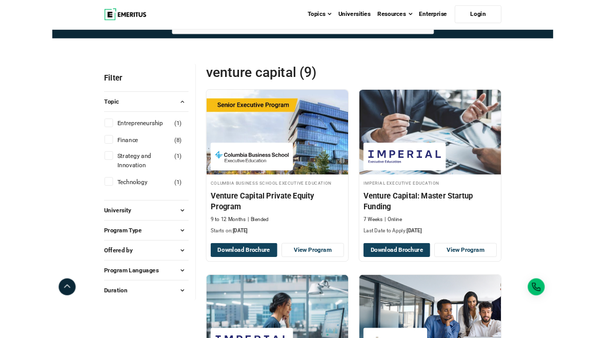
scroll to position [55, 0]
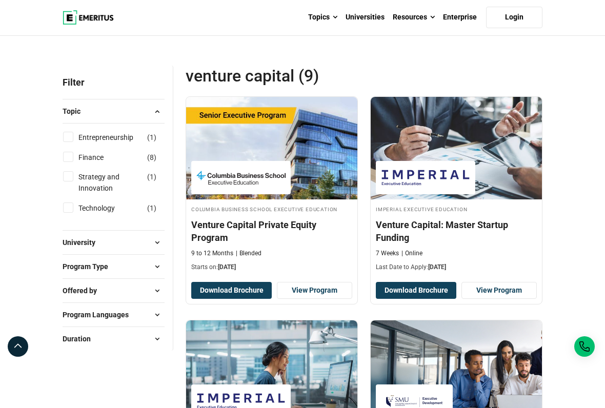
click at [320, 299] on link "View Program" at bounding box center [314, 290] width 75 height 17
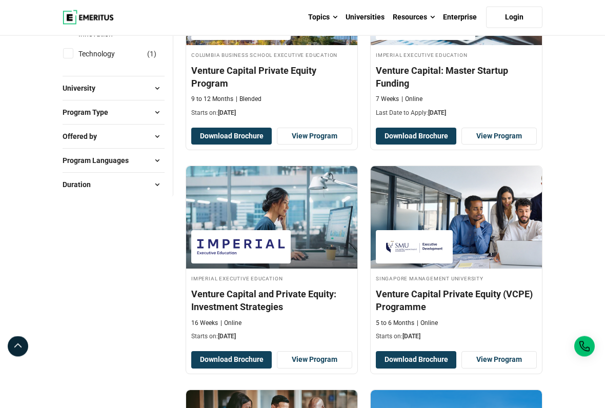
scroll to position [210, 0]
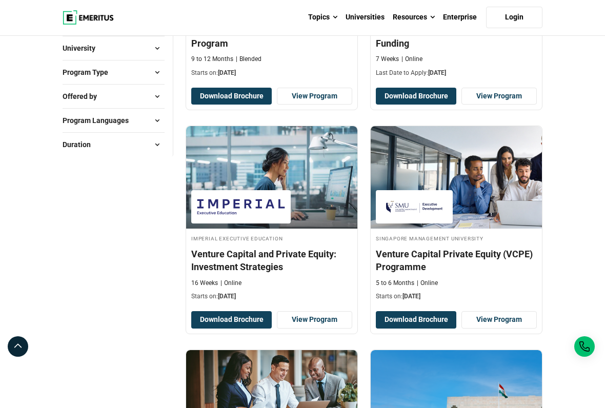
click at [332, 329] on link "View Program" at bounding box center [314, 319] width 75 height 17
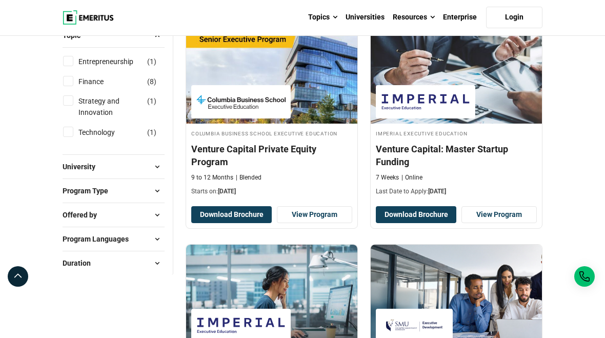
scroll to position [130, 0]
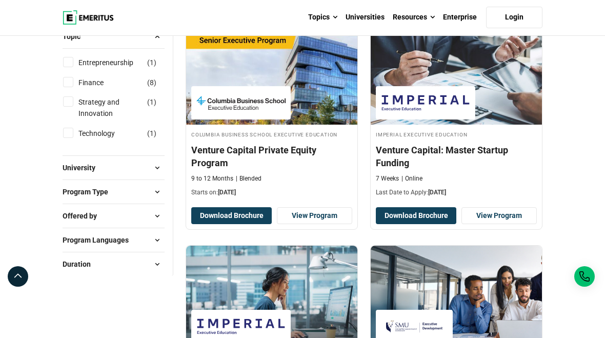
click at [509, 225] on link "View Program" at bounding box center [498, 215] width 75 height 17
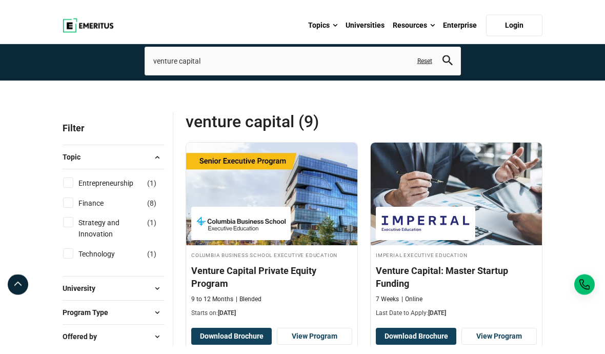
scroll to position [0, 0]
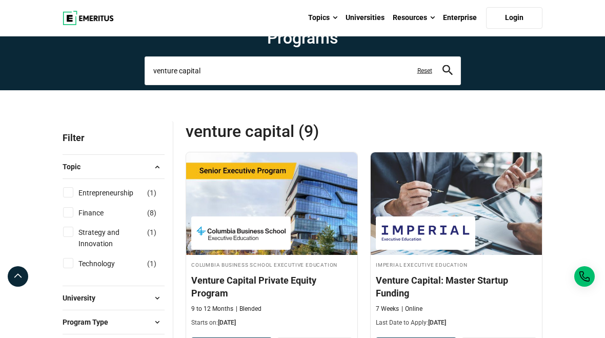
click at [253, 85] on input "venture capital" at bounding box center [303, 70] width 316 height 29
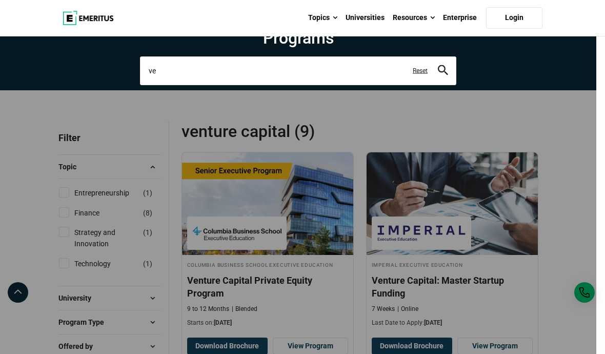
type input "v"
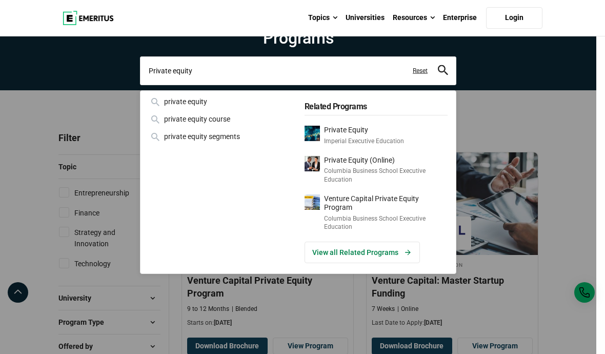
type input "Private equity"
click at [446, 75] on icon "search" at bounding box center [443, 70] width 10 height 10
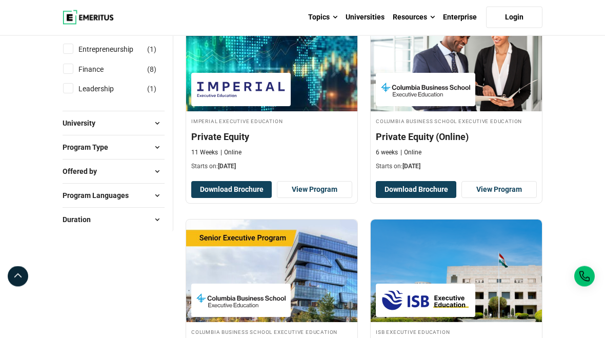
scroll to position [143, 0]
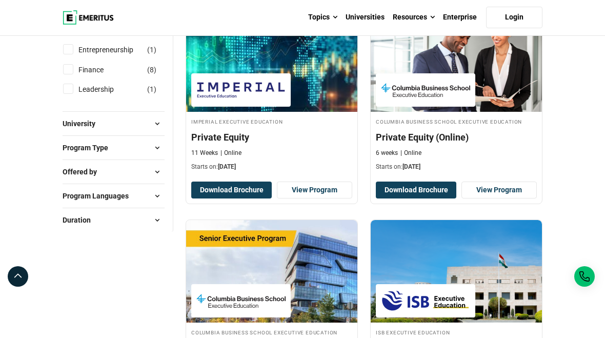
click at [320, 199] on link "View Program" at bounding box center [314, 189] width 75 height 17
click at [512, 199] on link "View Program" at bounding box center [498, 189] width 75 height 17
click at [299, 199] on link "View Program" at bounding box center [314, 189] width 75 height 17
click at [499, 199] on link "View Program" at bounding box center [498, 189] width 75 height 17
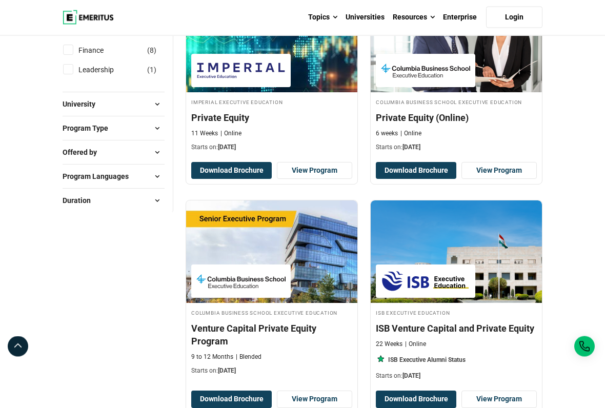
scroll to position [163, 0]
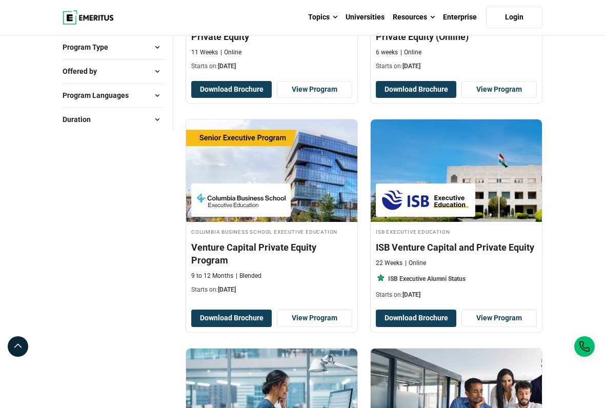
click at [321, 327] on link "View Program" at bounding box center [314, 318] width 75 height 17
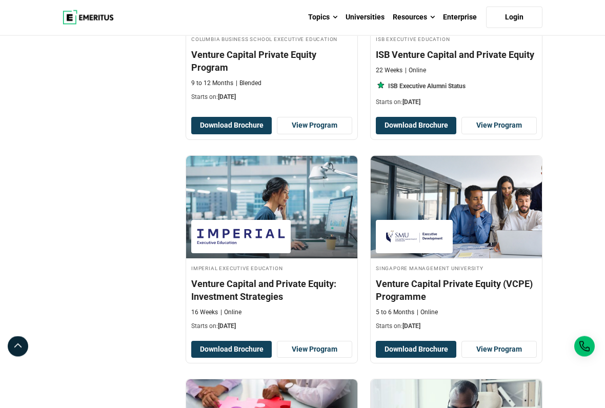
scroll to position [437, 0]
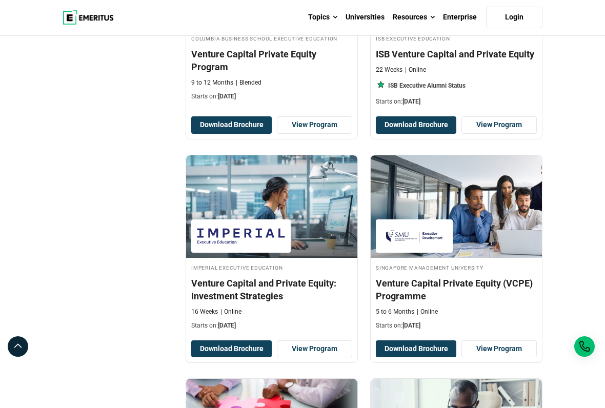
click at [320, 337] on link "View Program" at bounding box center [314, 348] width 75 height 17
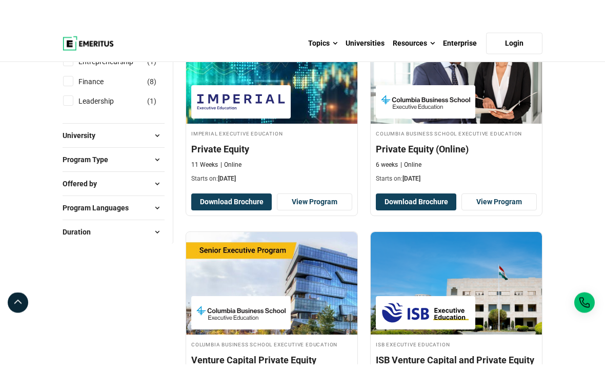
scroll to position [157, 0]
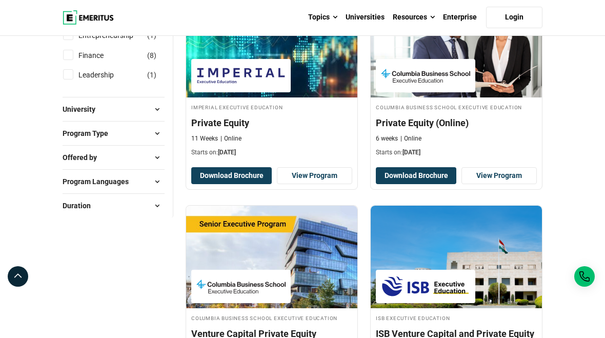
click at [329, 185] on link "View Program" at bounding box center [314, 175] width 75 height 17
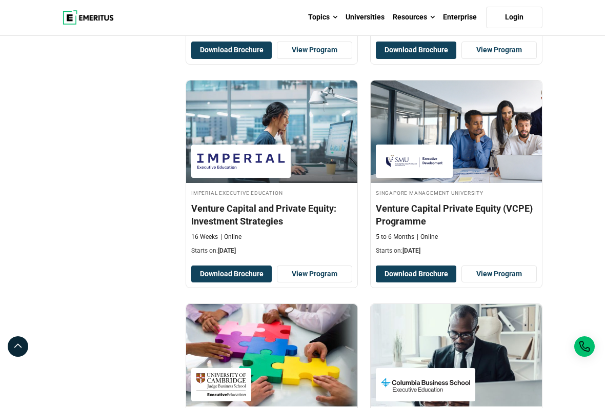
click at [316, 283] on link "View Program" at bounding box center [314, 274] width 75 height 17
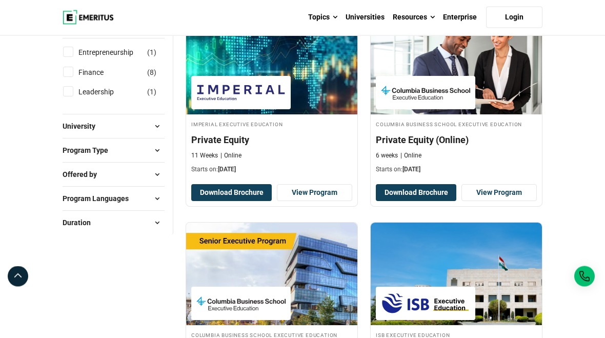
scroll to position [139, 0]
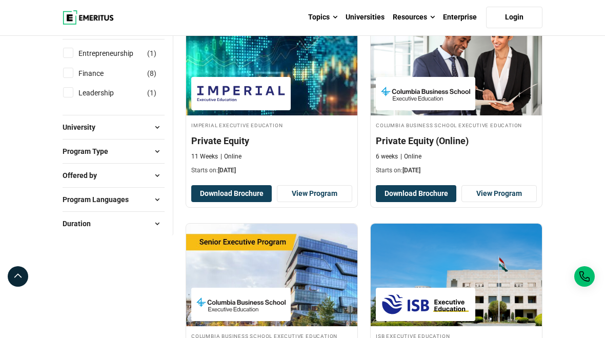
click at [500, 203] on link "View Program" at bounding box center [498, 193] width 75 height 17
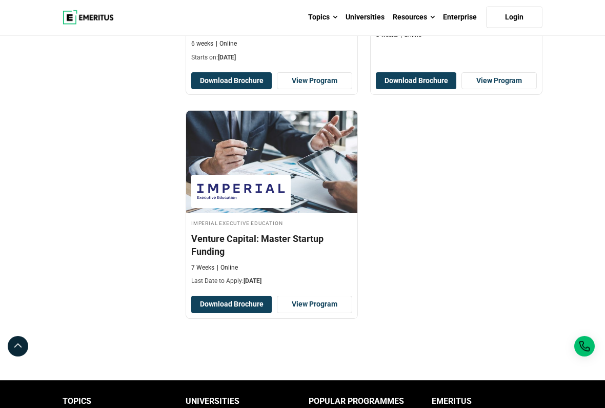
scroll to position [937, 0]
click at [326, 313] on link "View Program" at bounding box center [314, 304] width 75 height 17
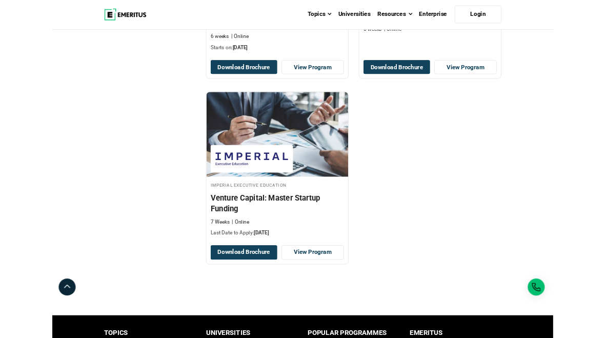
scroll to position [966, 0]
